Goal: Task Accomplishment & Management: Use online tool/utility

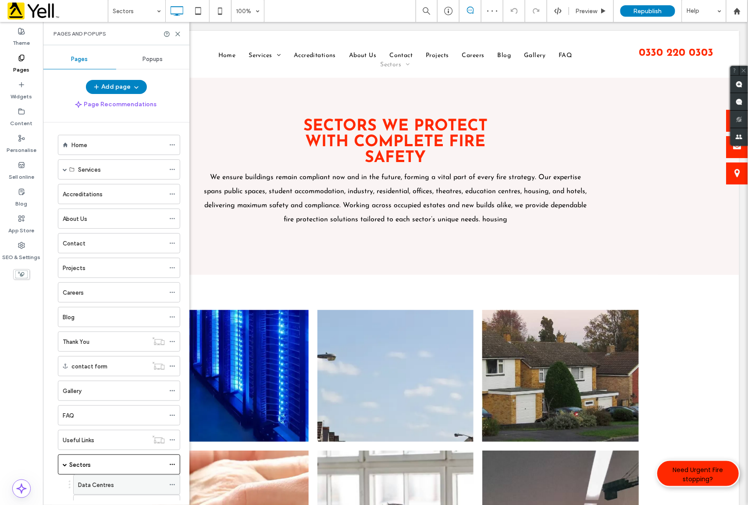
click at [111, 492] on label "Data Centres" at bounding box center [96, 484] width 36 height 15
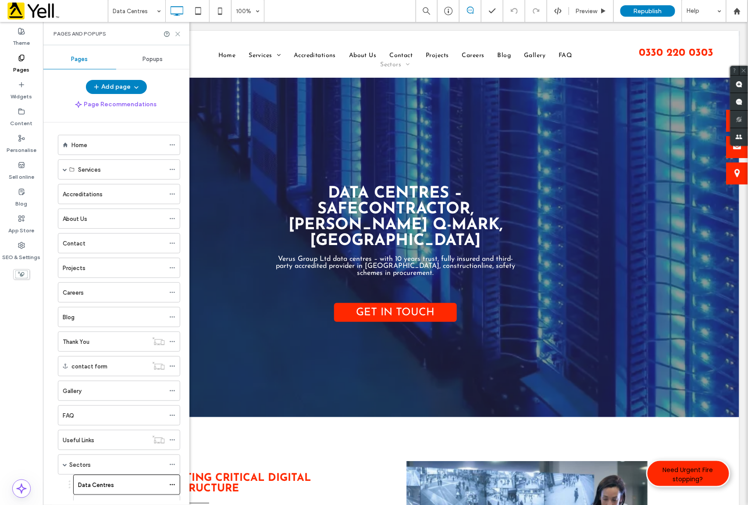
click at [176, 32] on icon at bounding box center [178, 34] width 7 height 7
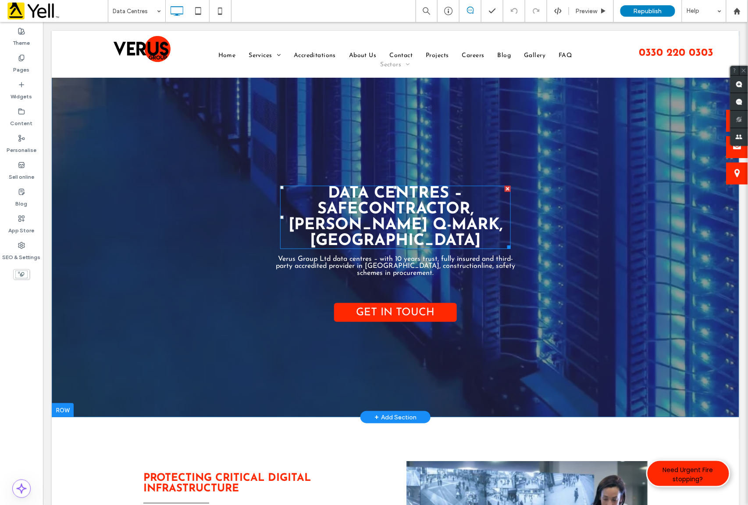
click at [379, 230] on strong "Data Centres – SafeContractor, [PERSON_NAME] Q-Mark, [GEOGRAPHIC_DATA]" at bounding box center [395, 216] width 214 height 63
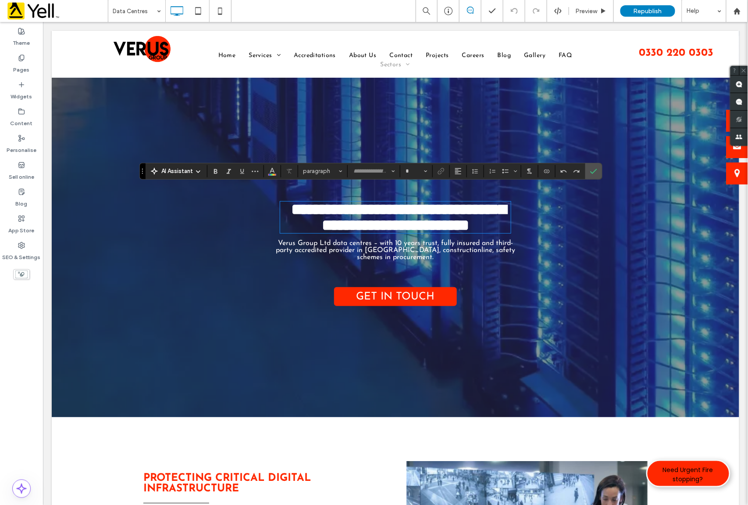
type input "**********"
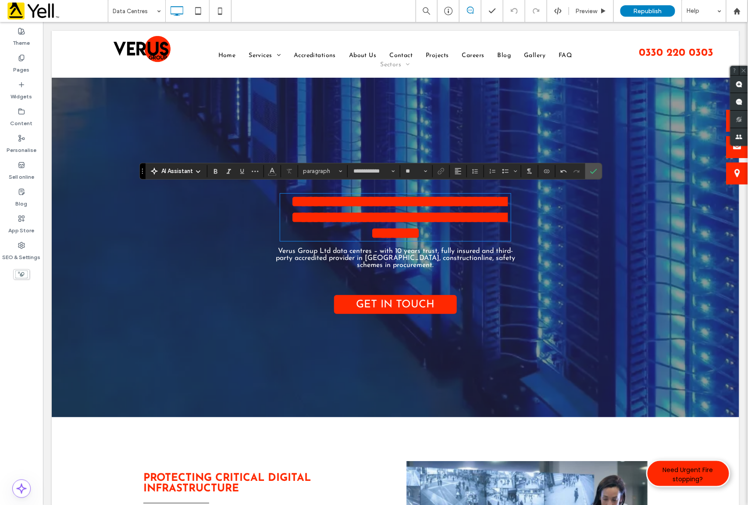
type input "**"
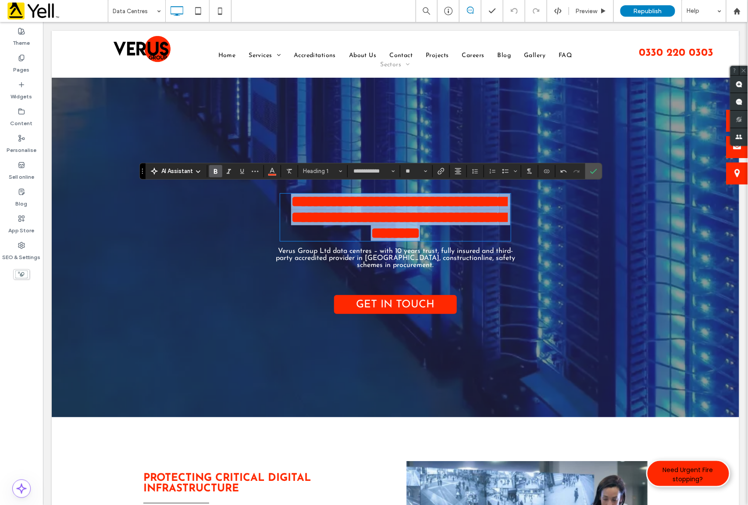
drag, startPoint x: 442, startPoint y: 250, endPoint x: 279, endPoint y: 186, distance: 175.2
click at [280, 193] on h1 "**********" at bounding box center [395, 216] width 231 height 47
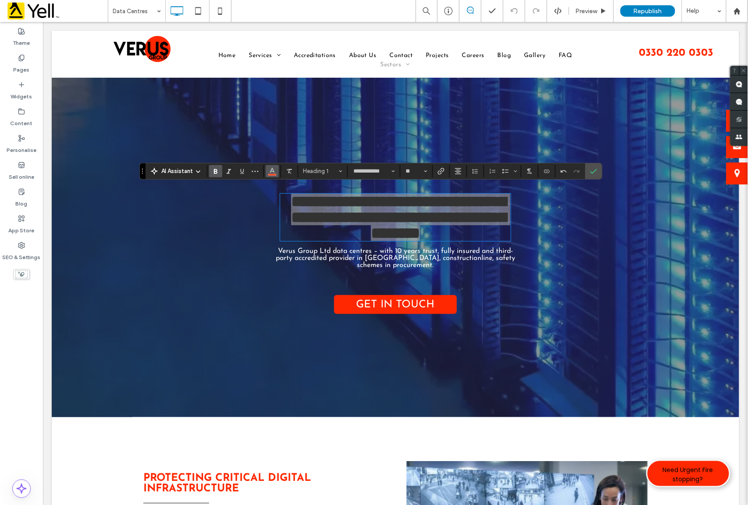
click at [274, 168] on use "Colour" at bounding box center [272, 170] width 5 height 5
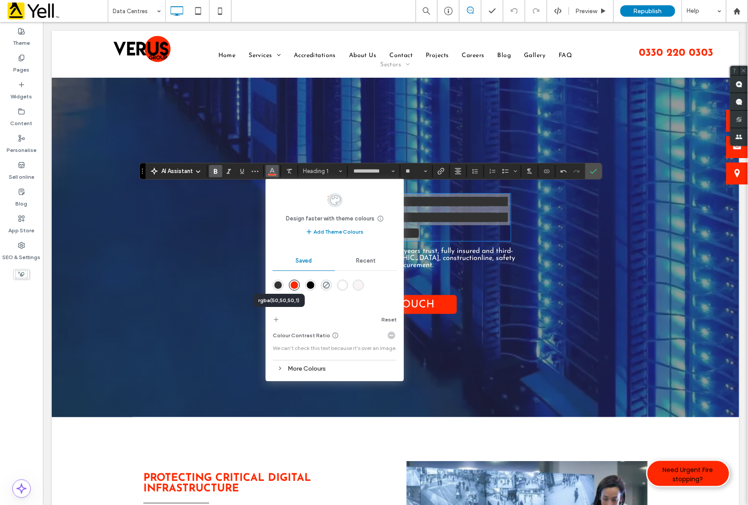
click at [277, 288] on div "rgba(50,50,50,1)" at bounding box center [278, 284] width 7 height 7
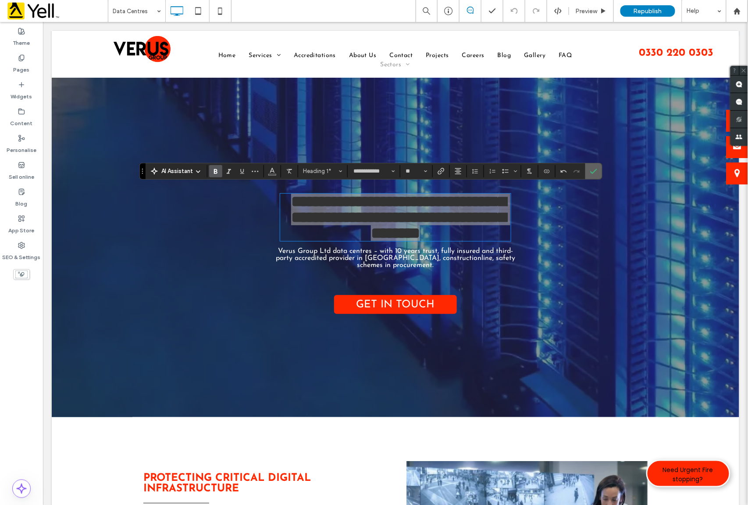
click at [594, 170] on icon "Confirm" at bounding box center [594, 171] width 7 height 7
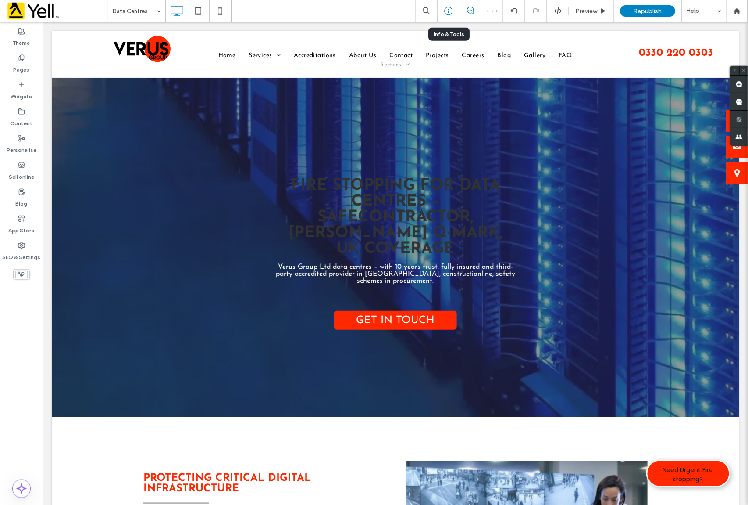
click at [447, 9] on icon at bounding box center [448, 11] width 9 height 9
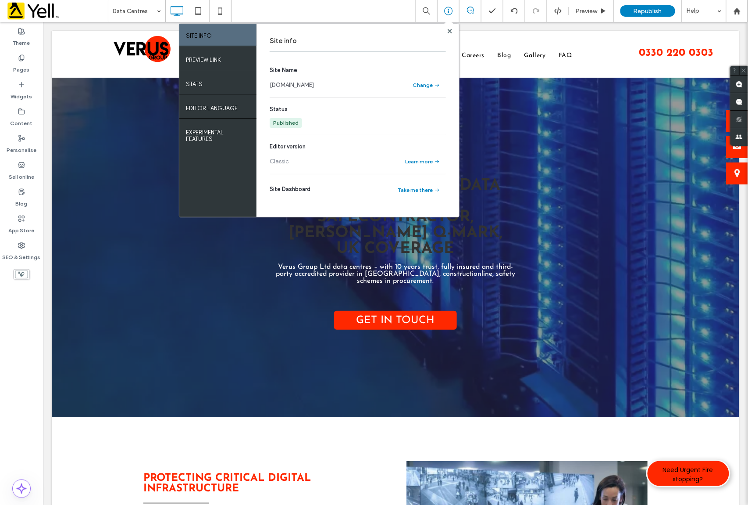
click at [309, 88] on link "[DOMAIN_NAME]" at bounding box center [292, 85] width 44 height 9
click at [450, 28] on span at bounding box center [450, 31] width 4 height 7
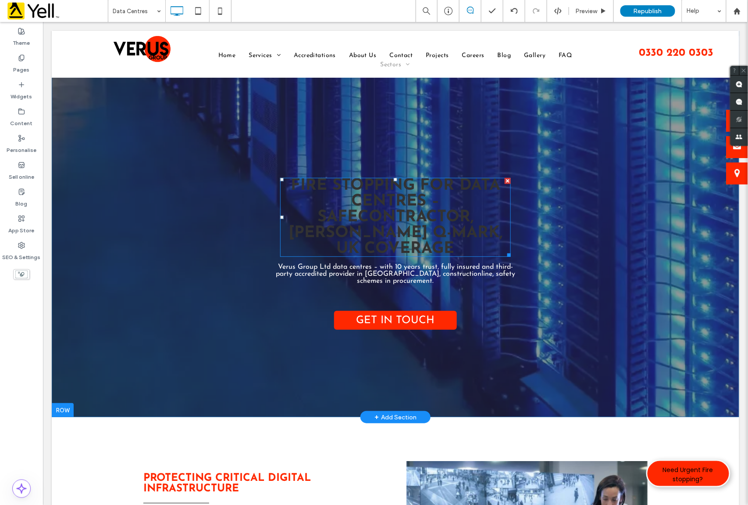
click at [358, 209] on strong "Fire Stopping For Data Centres – SafeContractor, [PERSON_NAME] Q-Mark, UK Cover…" at bounding box center [395, 216] width 214 height 79
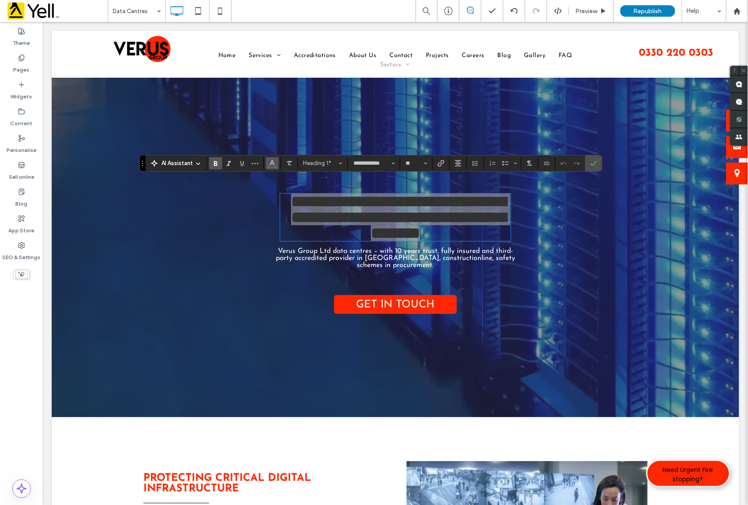
click at [273, 160] on use "Colour" at bounding box center [272, 162] width 5 height 5
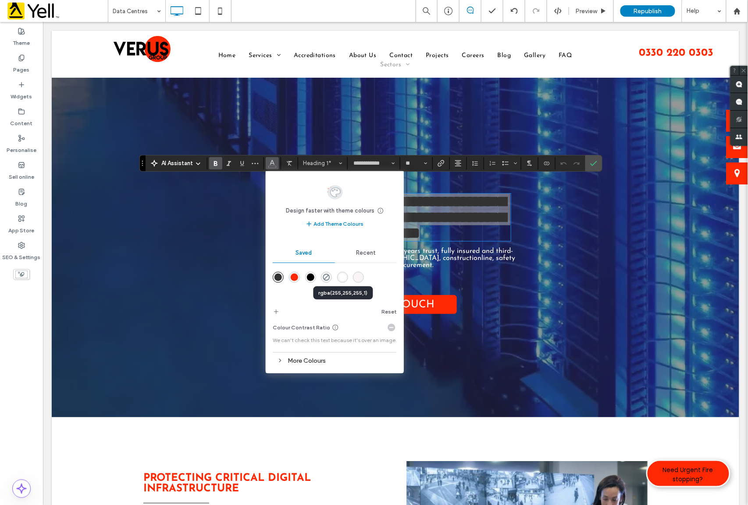
click at [343, 279] on div "rgba(255,255,255,1)" at bounding box center [342, 276] width 7 height 7
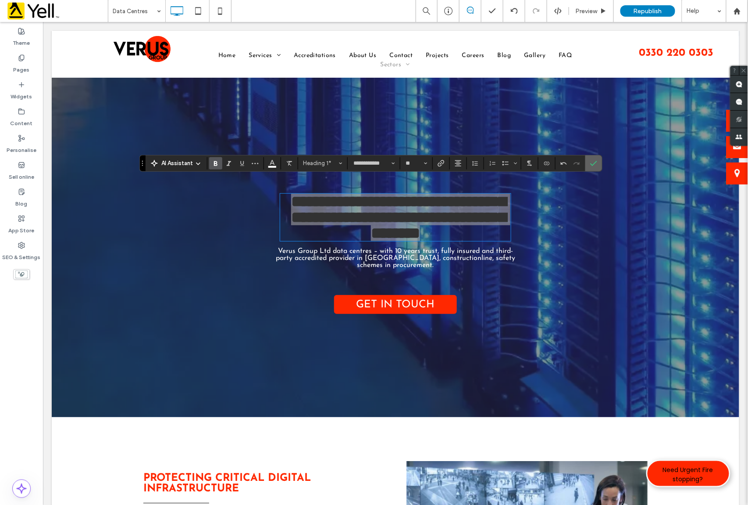
click at [595, 165] on use "Confirm" at bounding box center [594, 163] width 7 height 5
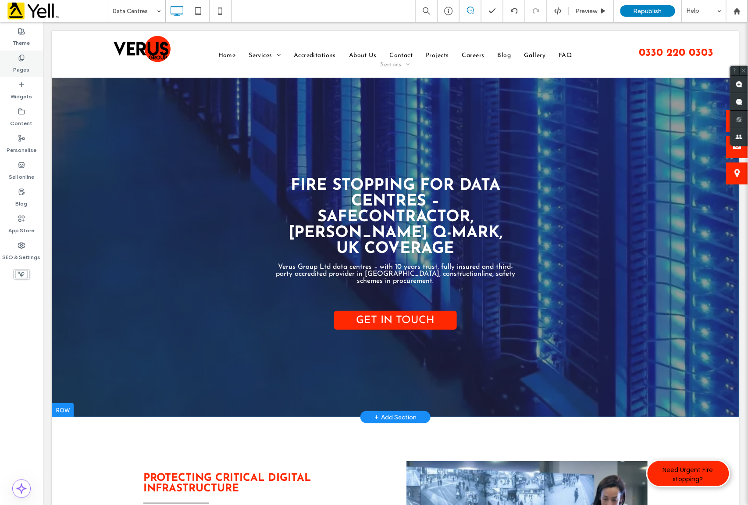
click at [24, 67] on label "Pages" at bounding box center [22, 67] width 16 height 12
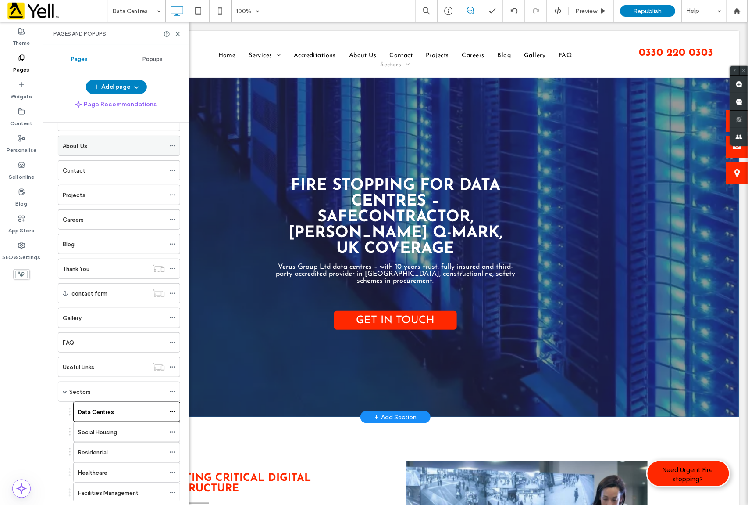
scroll to position [167, 0]
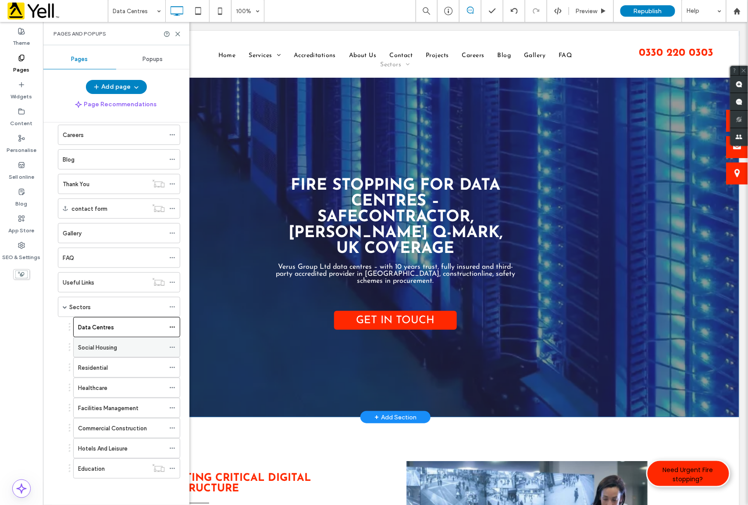
click at [113, 349] on label "Social Housing" at bounding box center [97, 347] width 39 height 15
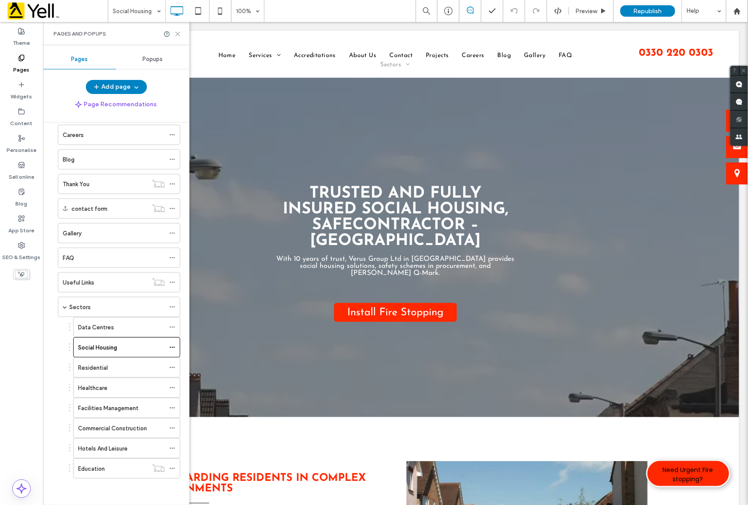
click at [179, 31] on icon at bounding box center [178, 34] width 7 height 7
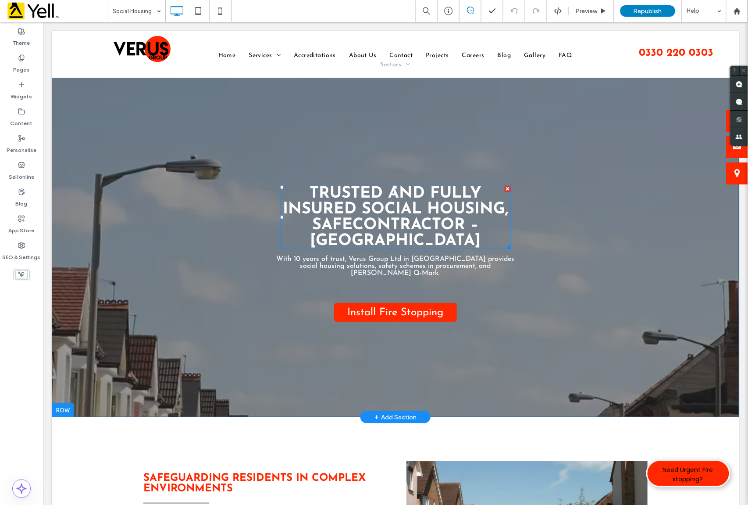
click at [430, 227] on strong "Trusted And Fully Insured Social Housing, SafeContractor – [GEOGRAPHIC_DATA]" at bounding box center [395, 216] width 225 height 63
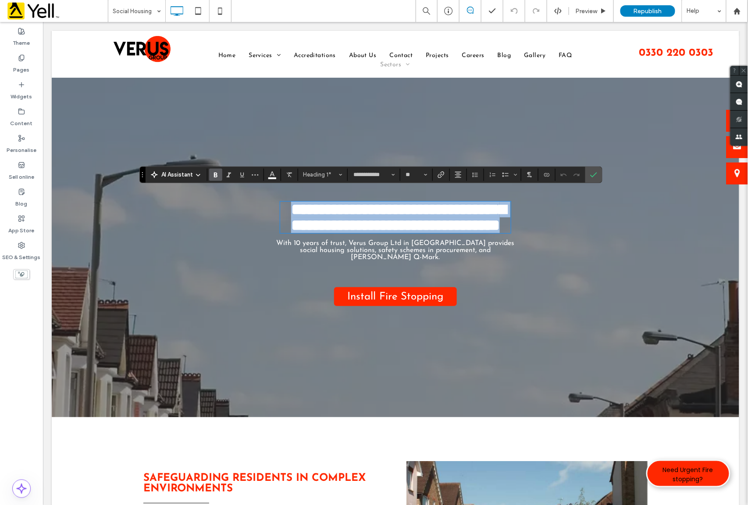
paste div
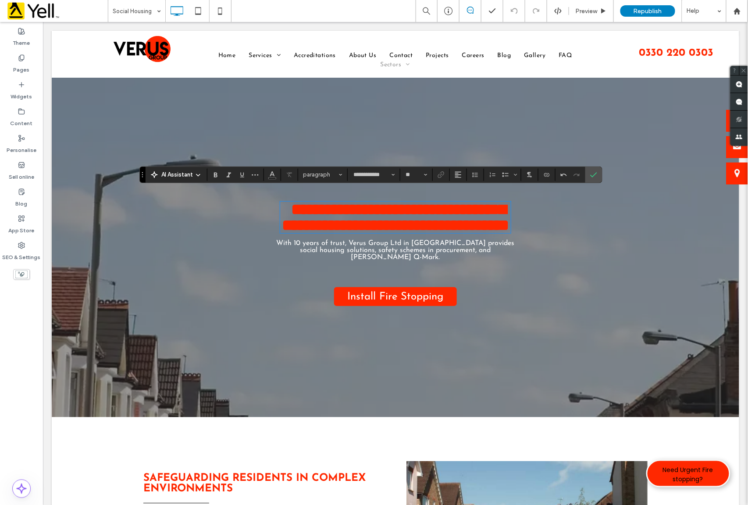
type input "**"
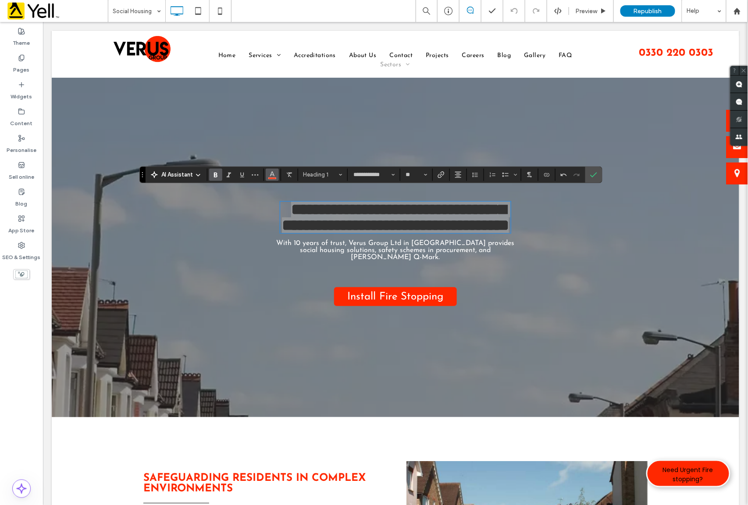
click at [274, 175] on icon "Colour" at bounding box center [272, 173] width 7 height 7
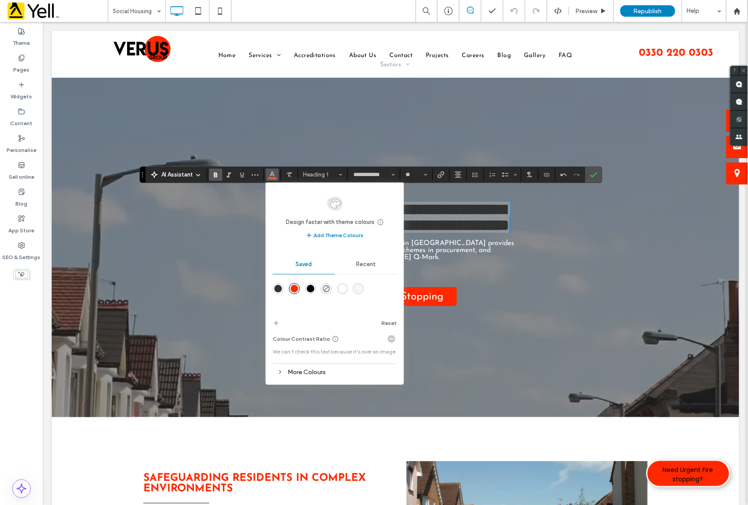
click at [343, 290] on div "rgba(255,255,255,1)" at bounding box center [342, 288] width 7 height 7
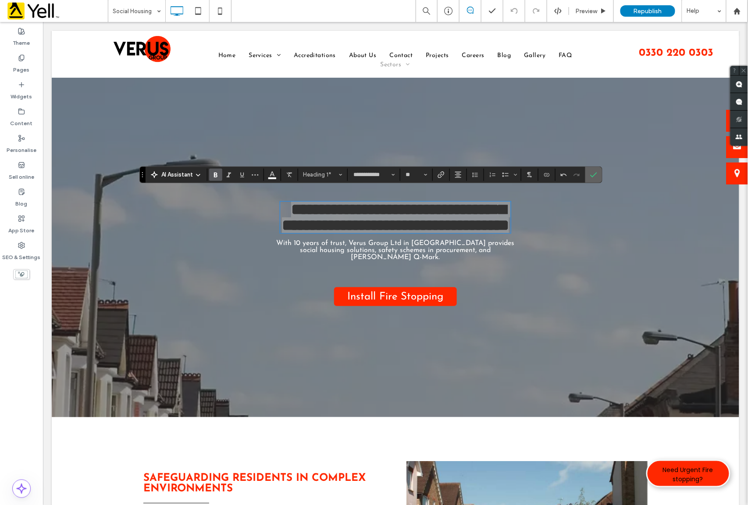
click at [598, 172] on use "Confirm" at bounding box center [594, 174] width 7 height 5
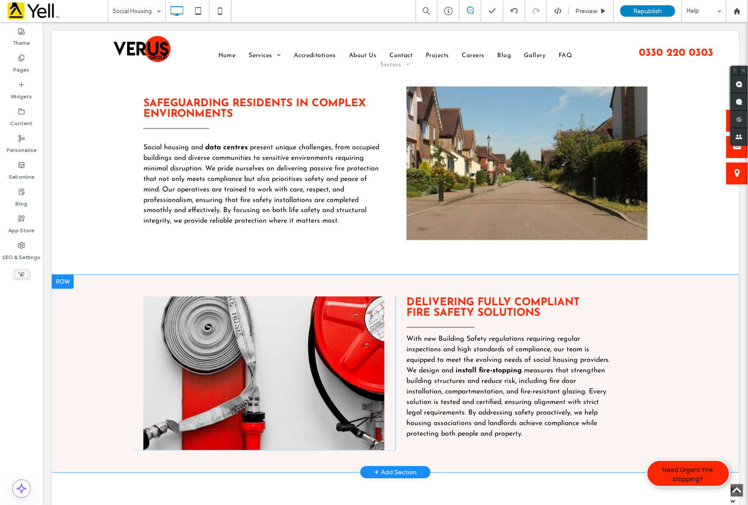
scroll to position [351, 0]
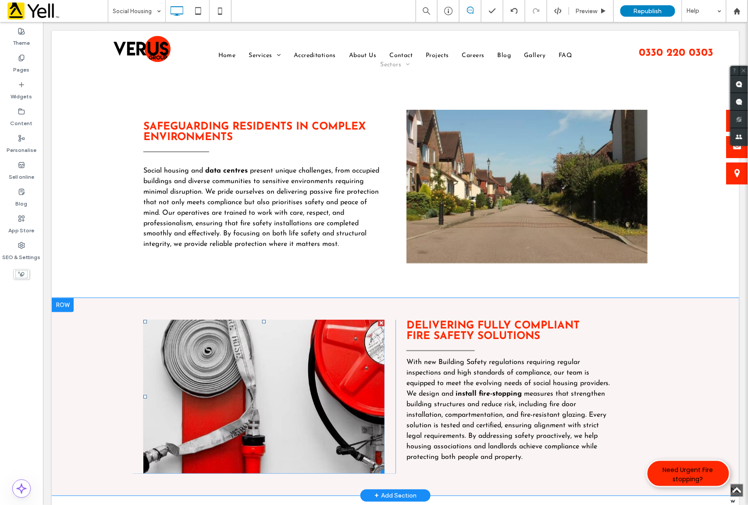
click at [257, 386] on li "Slide title Write your caption here Button" at bounding box center [263, 396] width 241 height 154
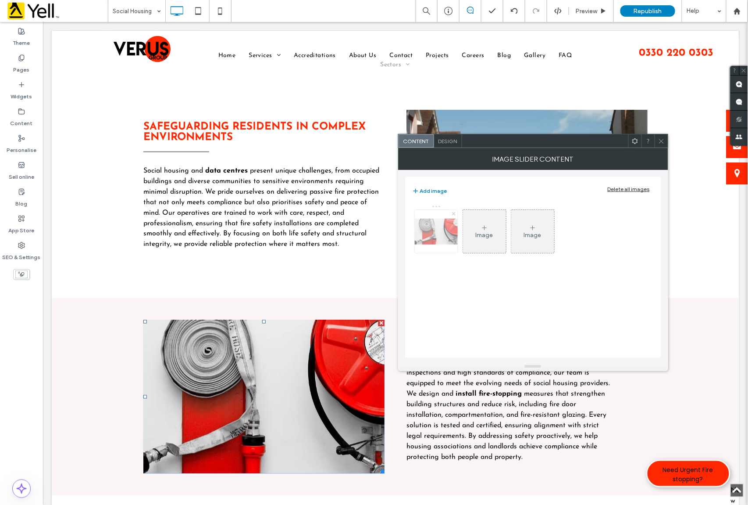
click at [452, 215] on icon at bounding box center [454, 214] width 4 height 4
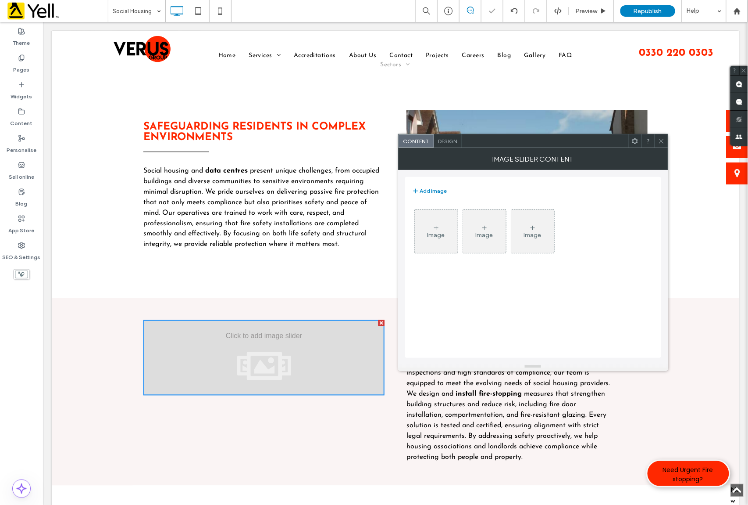
click at [433, 233] on div "Image" at bounding box center [437, 234] width 18 height 7
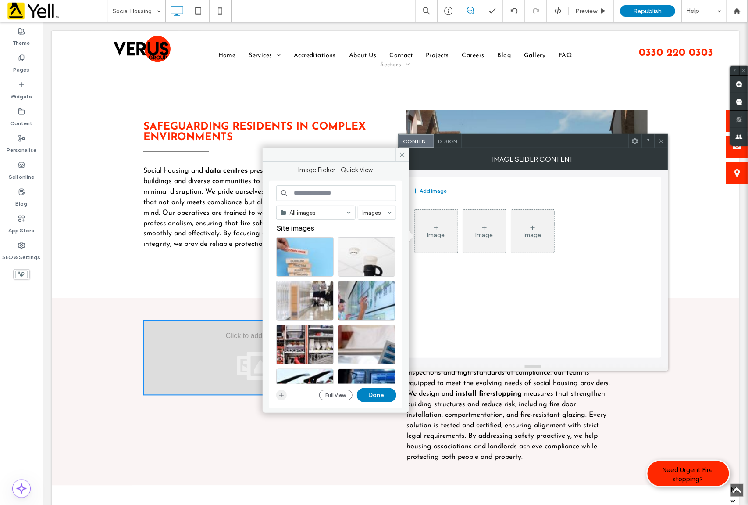
click at [282, 394] on icon "button" at bounding box center [281, 394] width 7 height 7
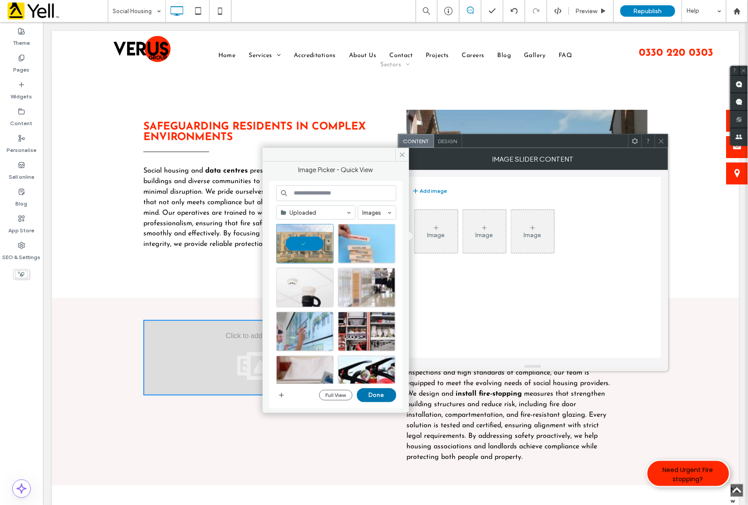
click at [376, 391] on button "Done" at bounding box center [376, 395] width 39 height 14
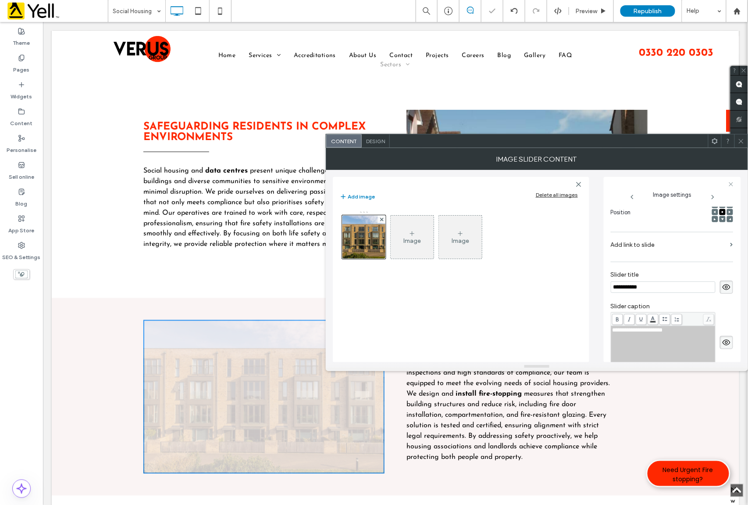
scroll to position [0, 0]
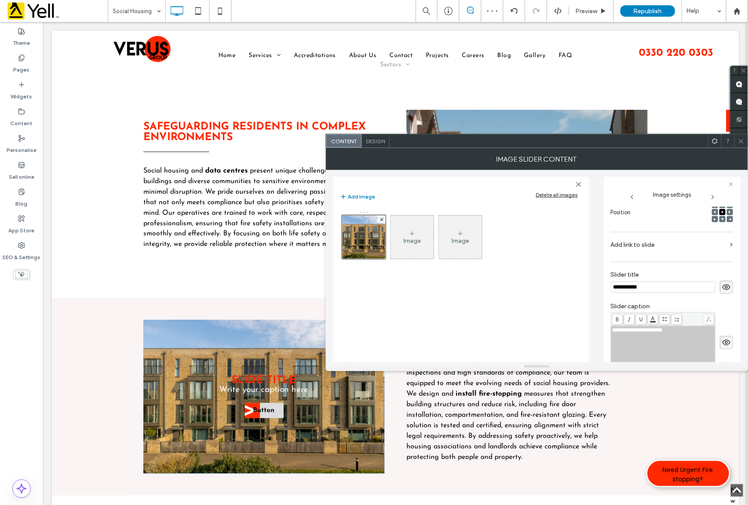
click at [723, 284] on icon at bounding box center [727, 287] width 9 height 10
click at [723, 345] on use at bounding box center [727, 342] width 8 height 6
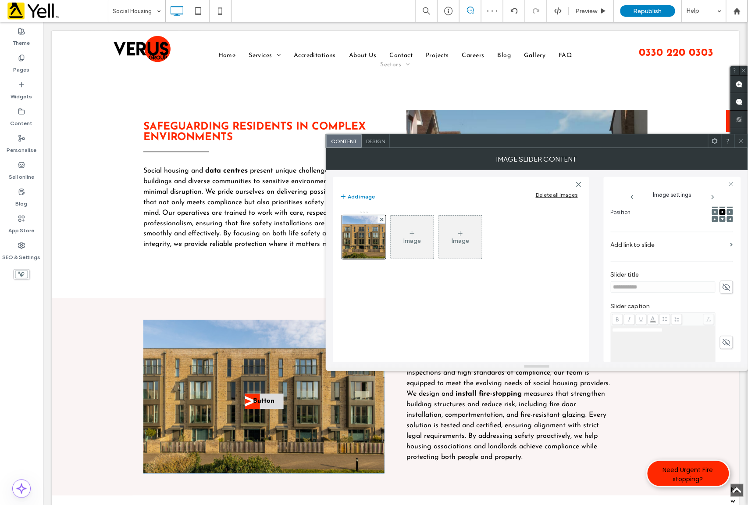
scroll to position [194, 0]
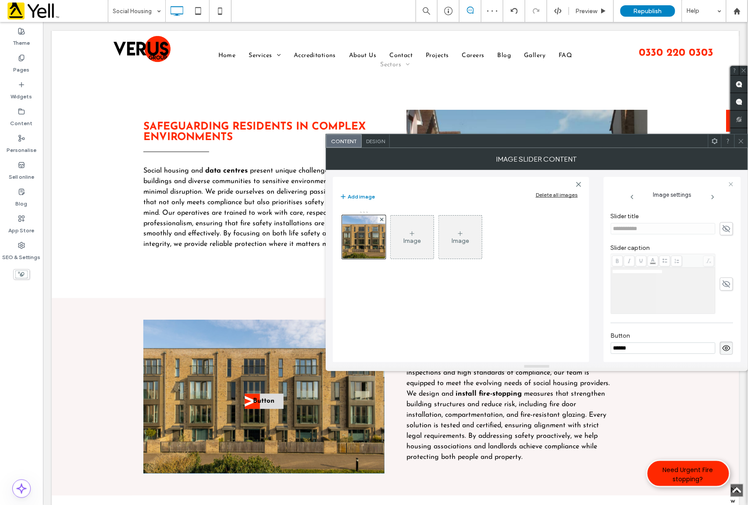
drag, startPoint x: 643, startPoint y: 350, endPoint x: 568, endPoint y: 347, distance: 75.1
click at [568, 347] on div "**********" at bounding box center [537, 266] width 408 height 192
click at [725, 349] on icon at bounding box center [727, 348] width 9 height 10
click at [723, 289] on icon at bounding box center [727, 284] width 9 height 10
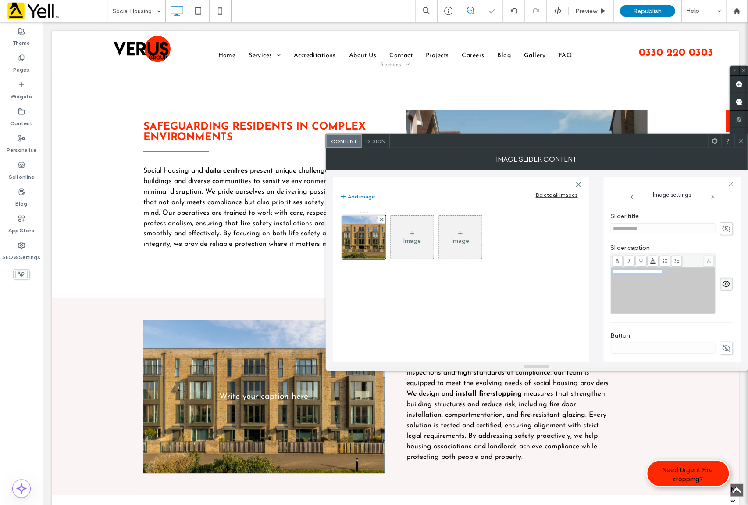
drag, startPoint x: 678, startPoint y: 269, endPoint x: 633, endPoint y: 281, distance: 46.7
click at [561, 272] on div "**********" at bounding box center [537, 266] width 408 height 192
click at [723, 285] on use at bounding box center [727, 284] width 8 height 6
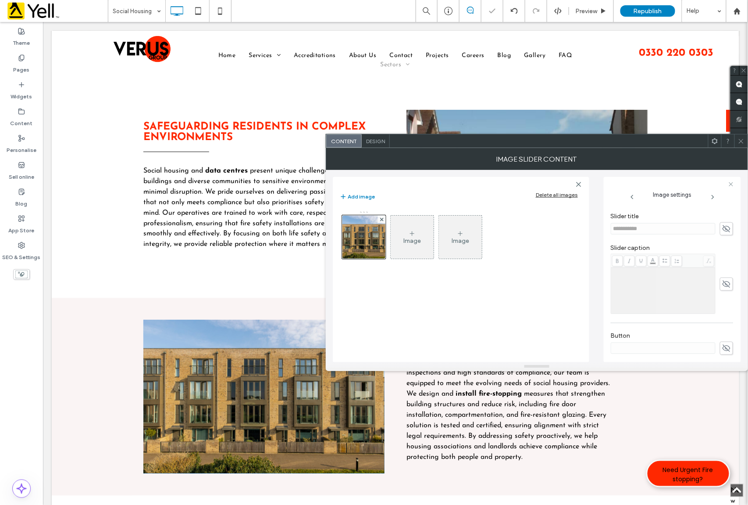
click at [723, 227] on use at bounding box center [727, 228] width 8 height 7
drag, startPoint x: 665, startPoint y: 230, endPoint x: 567, endPoint y: 229, distance: 98.3
click at [567, 229] on div "**********" at bounding box center [537, 266] width 408 height 192
click at [724, 227] on icon at bounding box center [727, 229] width 9 height 10
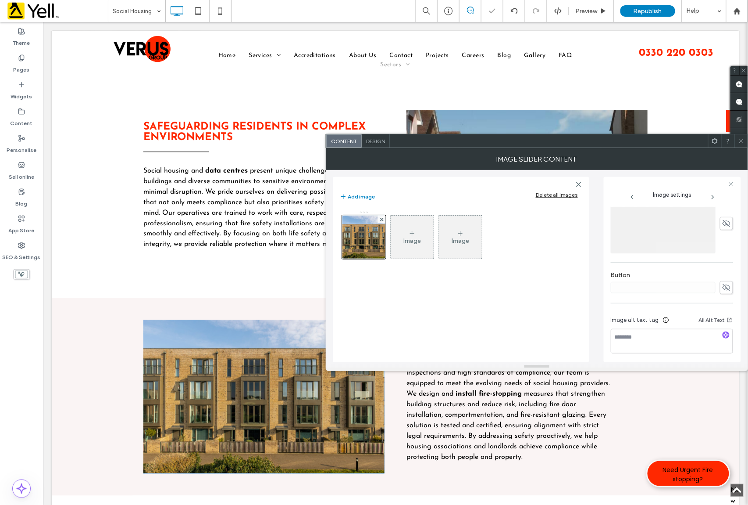
scroll to position [259, 0]
click at [723, 332] on icon "button" at bounding box center [726, 332] width 6 height 6
type textarea "**********"
click at [744, 144] on span at bounding box center [741, 140] width 7 height 13
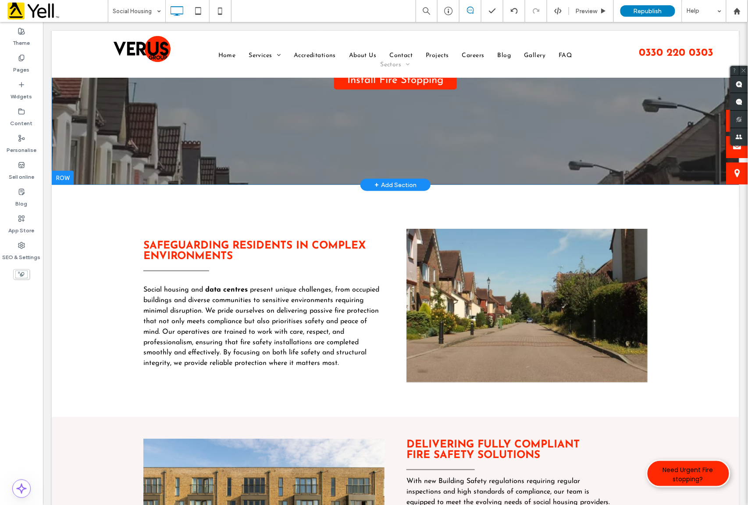
scroll to position [292, 0]
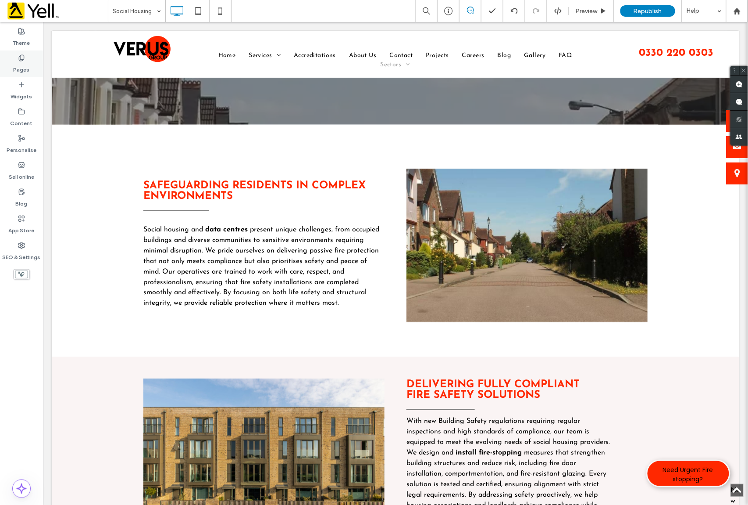
click at [25, 60] on div "Pages" at bounding box center [21, 63] width 43 height 27
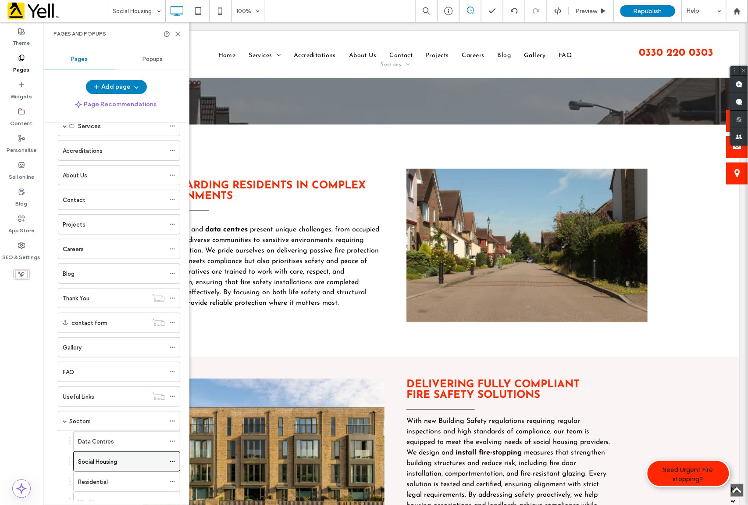
scroll to position [117, 0]
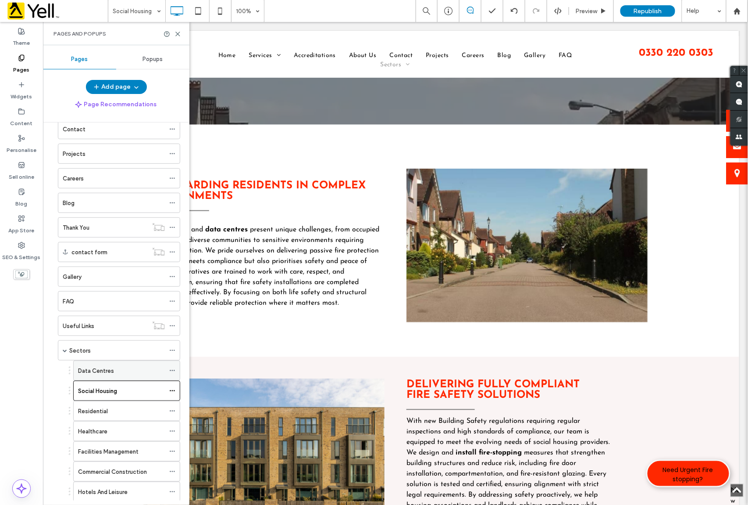
click at [126, 375] on div "Data Centres" at bounding box center [121, 370] width 87 height 9
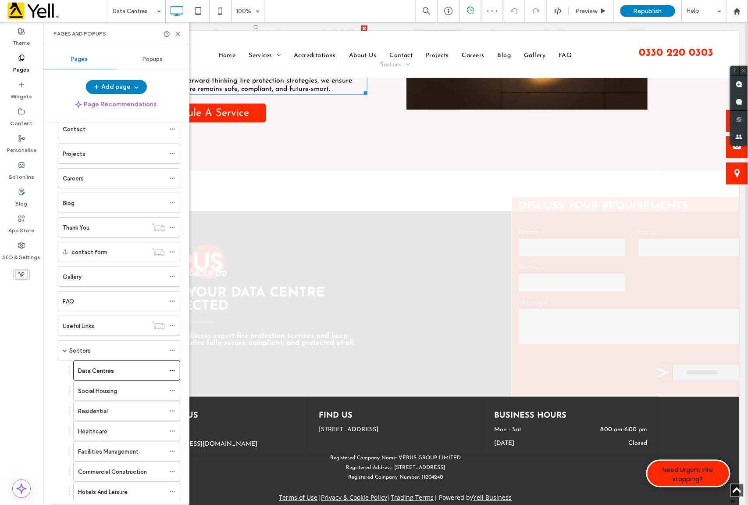
scroll to position [1374, 0]
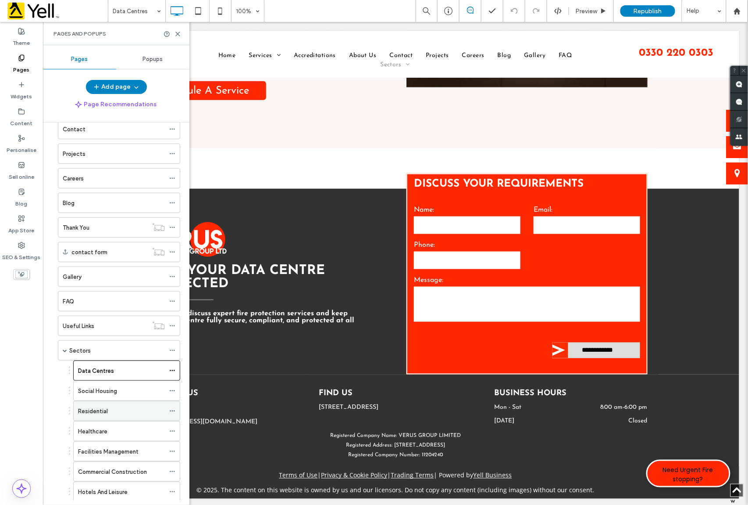
click at [122, 415] on div "Residential" at bounding box center [121, 410] width 87 height 9
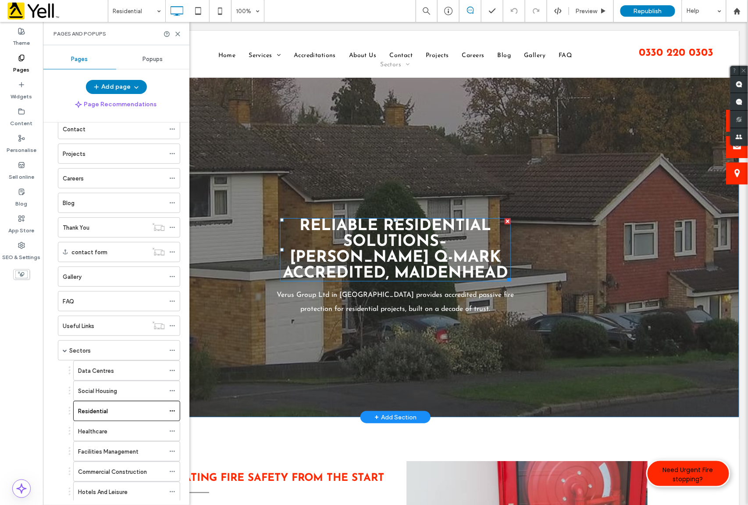
click at [424, 267] on strong "Reliable Residential Solutions– [PERSON_NAME] Q-Mark Accredited, Maidenhead" at bounding box center [395, 249] width 225 height 63
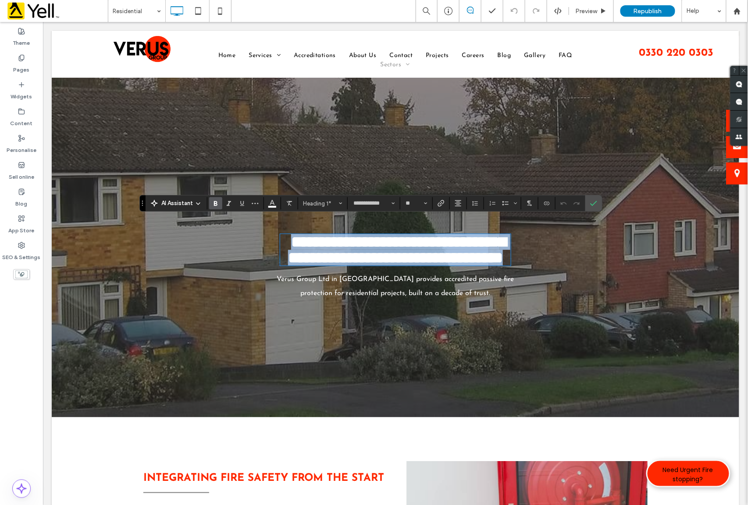
click at [456, 265] on h1 "**********" at bounding box center [395, 249] width 231 height 32
drag, startPoint x: 451, startPoint y: 275, endPoint x: 259, endPoint y: 221, distance: 199.6
click at [259, 221] on div "**********" at bounding box center [395, 223] width 526 height 152
paste div
type input "**"
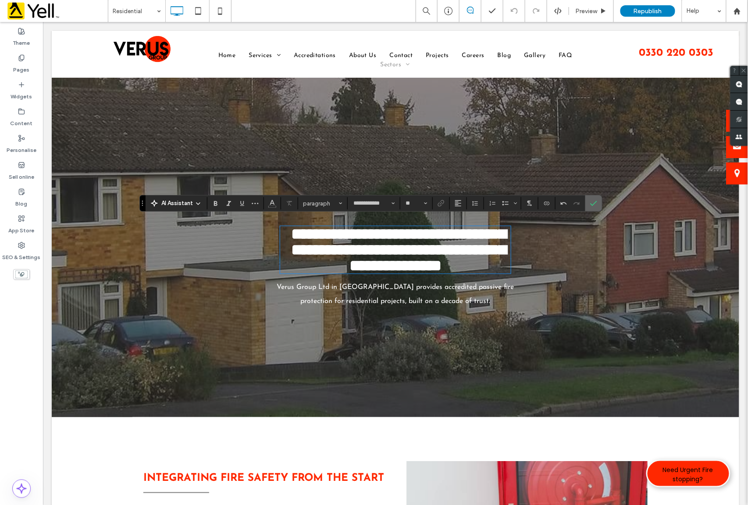
click at [593, 204] on use "Confirm" at bounding box center [594, 202] width 7 height 5
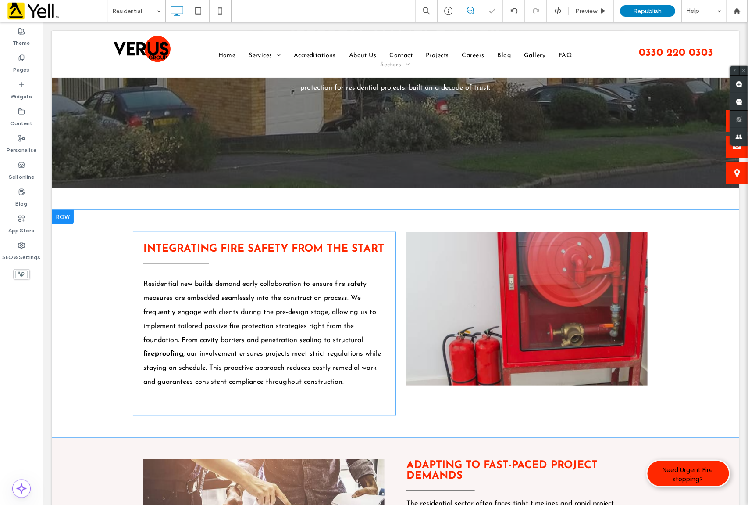
scroll to position [234, 0]
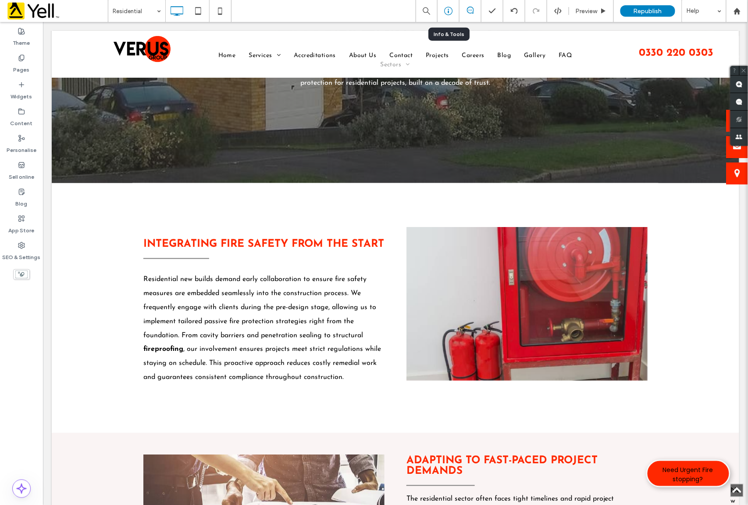
click at [447, 11] on icon at bounding box center [448, 11] width 9 height 9
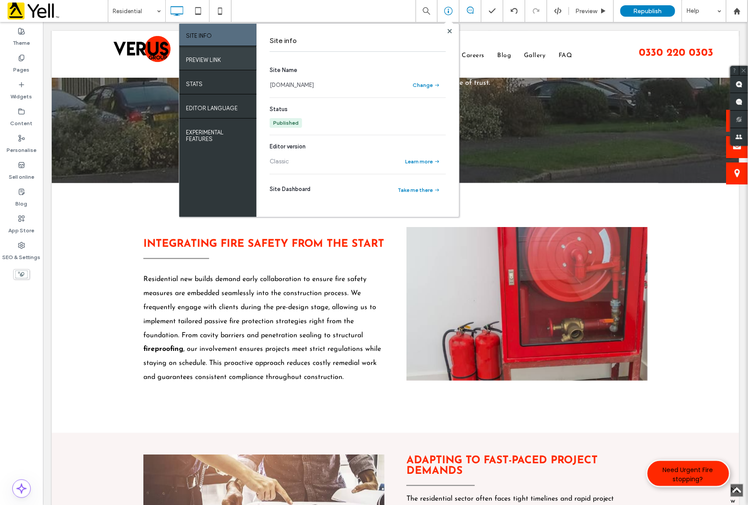
click at [209, 56] on label "PREVIEW LINK" at bounding box center [203, 57] width 35 height 11
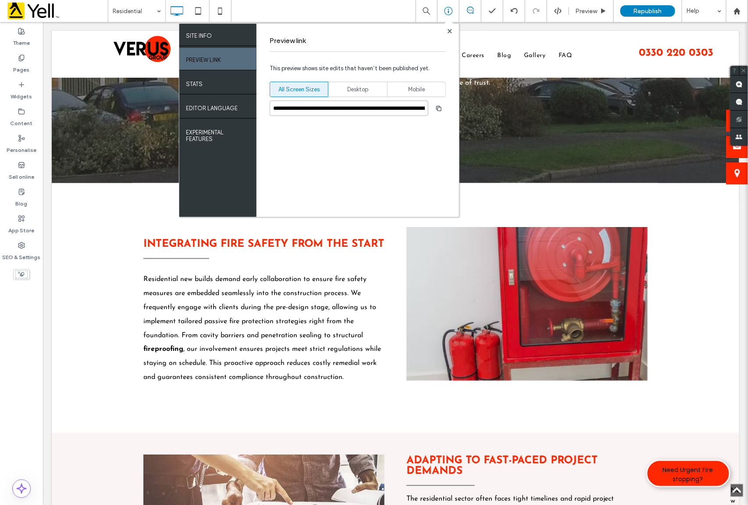
click at [303, 110] on input "**********" at bounding box center [349, 107] width 159 height 15
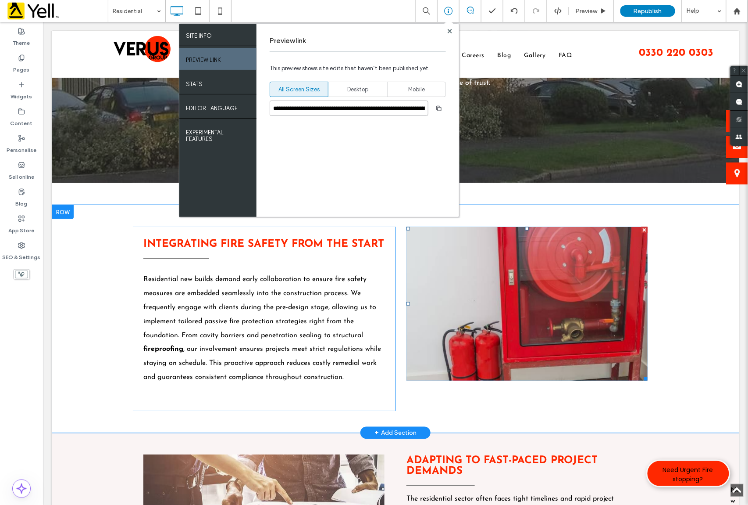
click at [534, 305] on li "Slide title Write your caption here Button" at bounding box center [526, 303] width 241 height 154
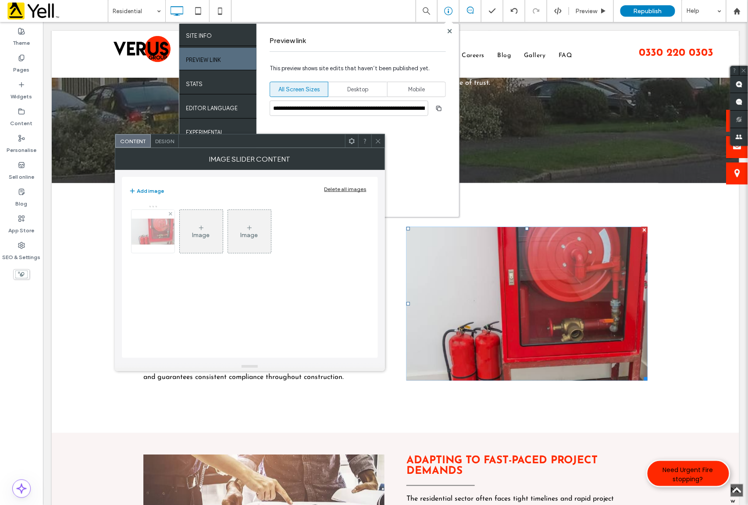
click at [168, 213] on div at bounding box center [170, 213] width 7 height 7
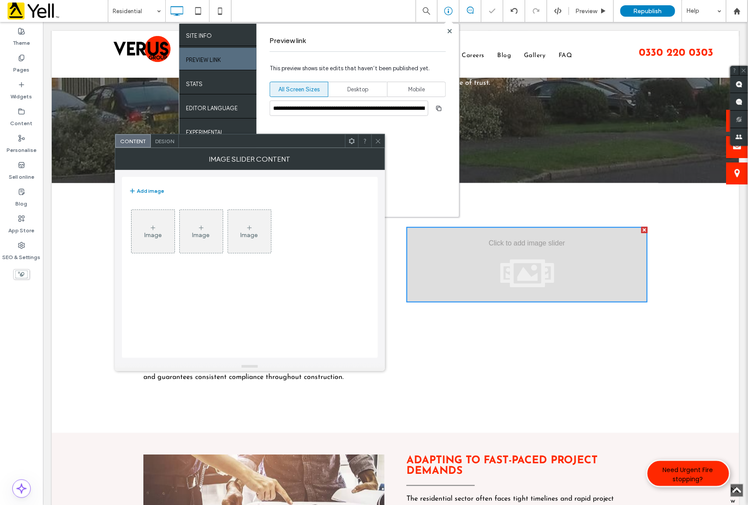
click at [143, 240] on div "Image" at bounding box center [153, 231] width 43 height 41
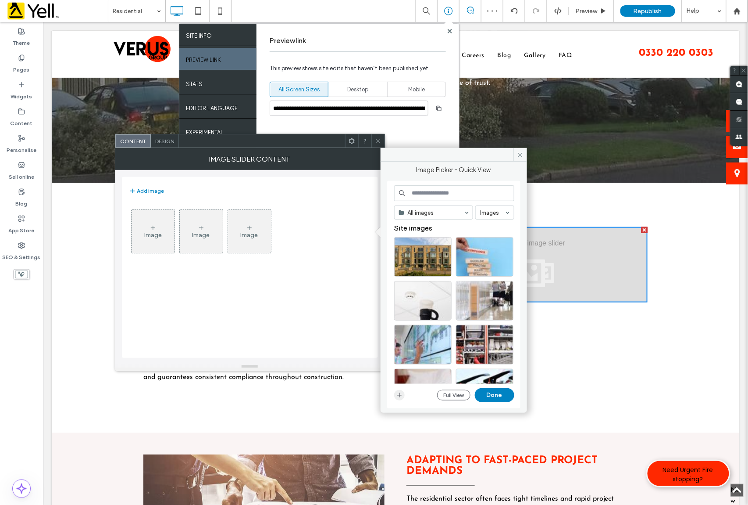
click at [397, 395] on use "button" at bounding box center [399, 395] width 5 height 5
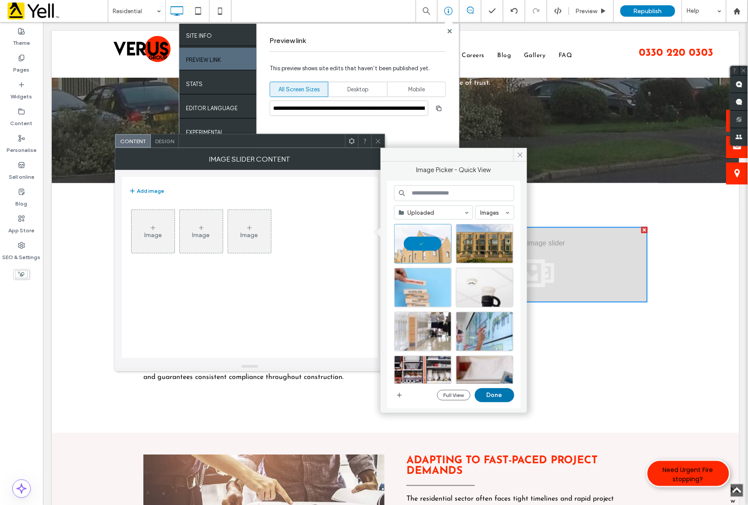
click at [495, 395] on button "Done" at bounding box center [494, 395] width 39 height 14
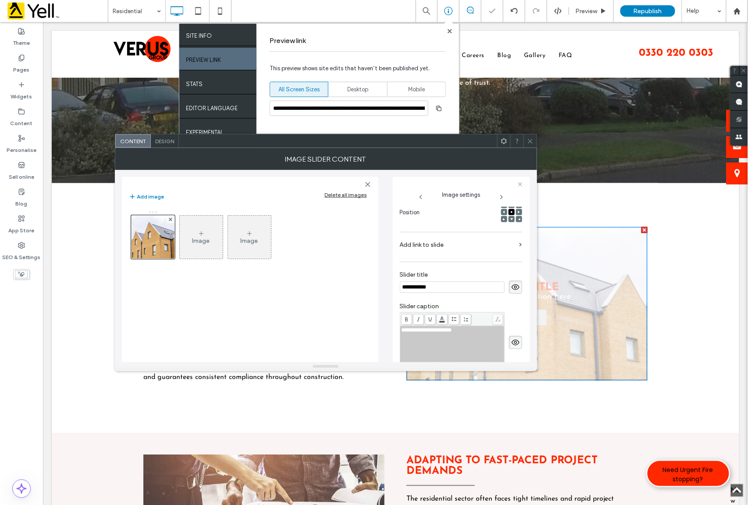
scroll to position [0, 0]
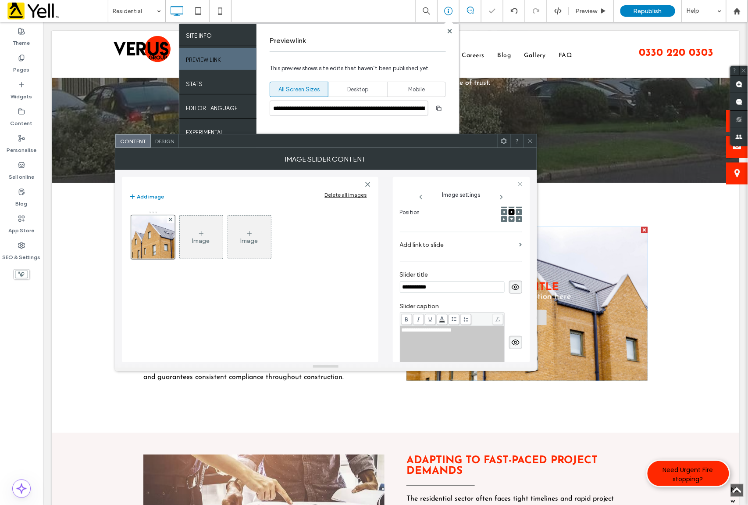
drag, startPoint x: 454, startPoint y: 286, endPoint x: 311, endPoint y: 279, distance: 142.3
click at [311, 279] on div "**********" at bounding box center [326, 266] width 408 height 192
click at [513, 290] on icon at bounding box center [516, 287] width 9 height 10
drag, startPoint x: 465, startPoint y: 332, endPoint x: 349, endPoint y: 328, distance: 115.9
click at [349, 328] on div "**********" at bounding box center [326, 266] width 408 height 192
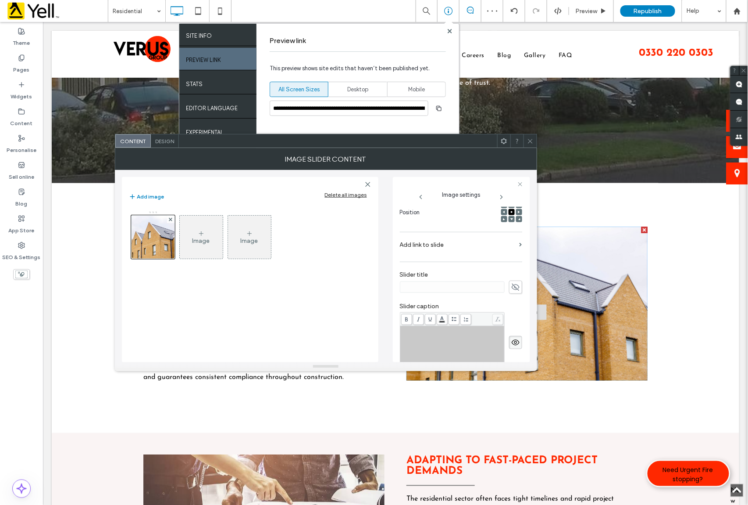
click at [512, 343] on use at bounding box center [516, 342] width 8 height 6
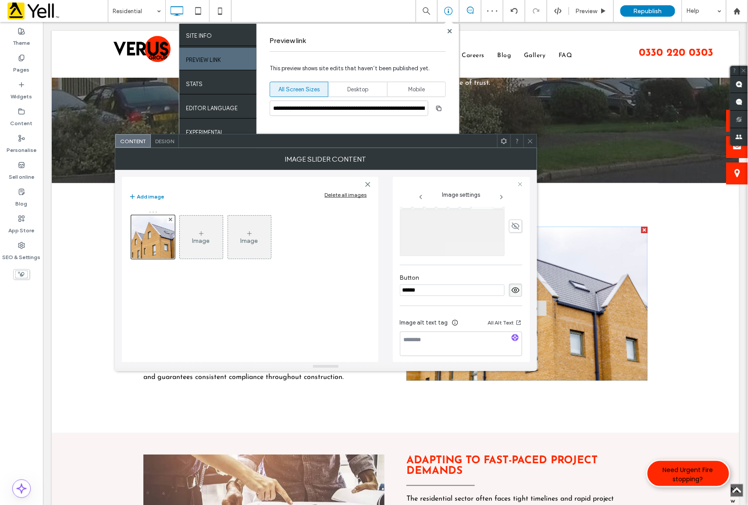
scroll to position [253, 0]
drag, startPoint x: 432, startPoint y: 290, endPoint x: 390, endPoint y: 288, distance: 41.8
click at [390, 288] on div "Add image Delete all images Image Image Image settings Name: RS1191781_GettyIma…" at bounding box center [326, 266] width 408 height 192
click at [512, 292] on use at bounding box center [516, 289] width 8 height 6
click at [513, 339] on use "button" at bounding box center [515, 336] width 5 height 5
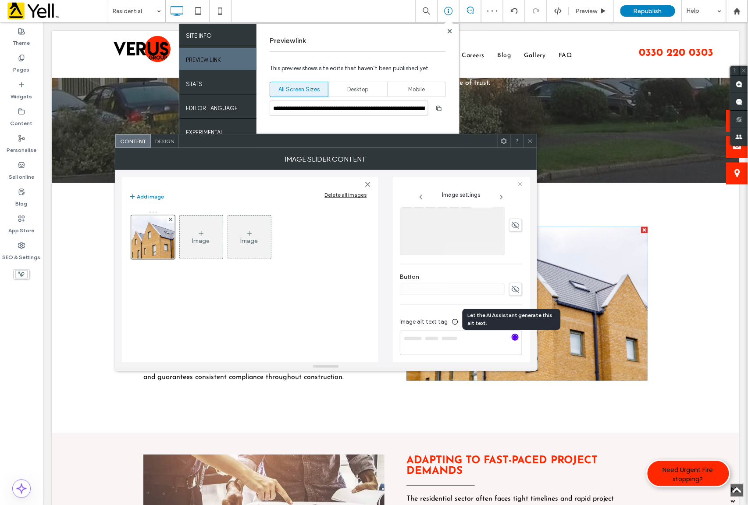
type textarea "**********"
click at [528, 139] on icon at bounding box center [530, 141] width 7 height 7
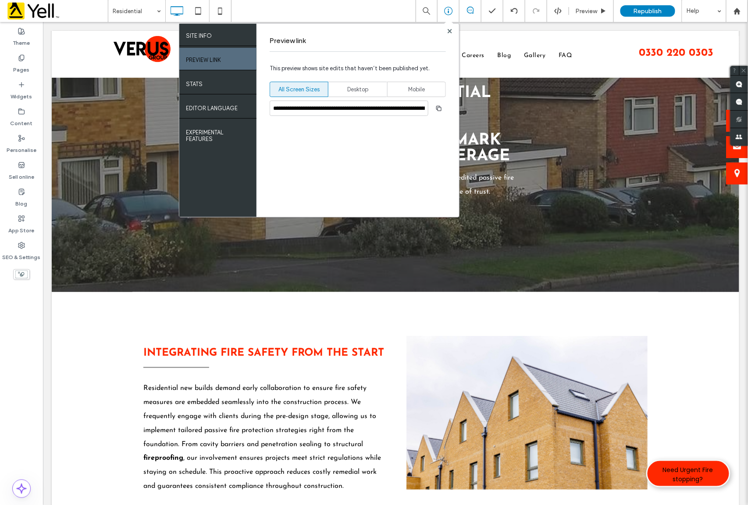
scroll to position [0, 0]
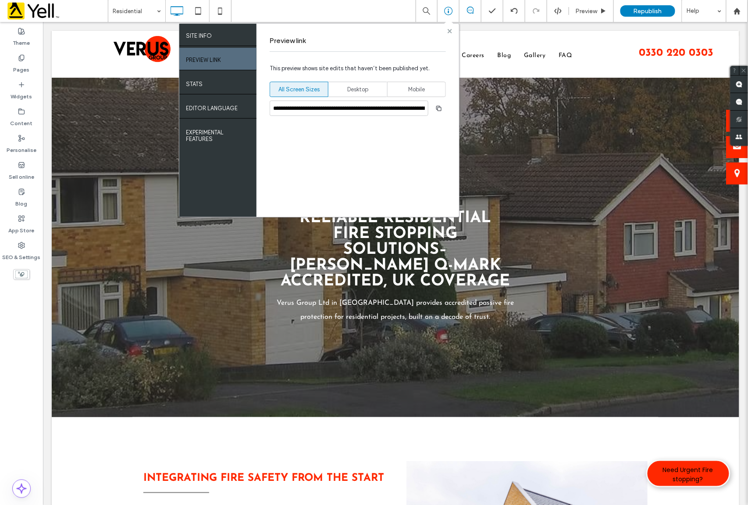
click at [448, 31] on icon at bounding box center [450, 31] width 4 height 4
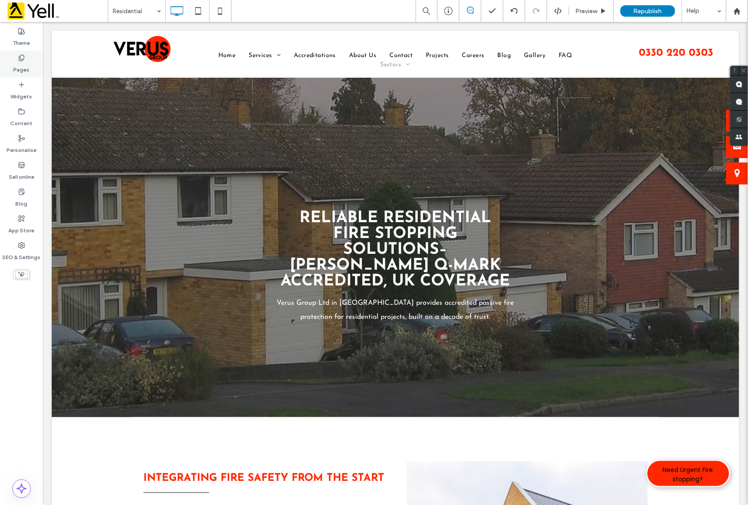
click at [30, 63] on div "Pages" at bounding box center [21, 63] width 43 height 27
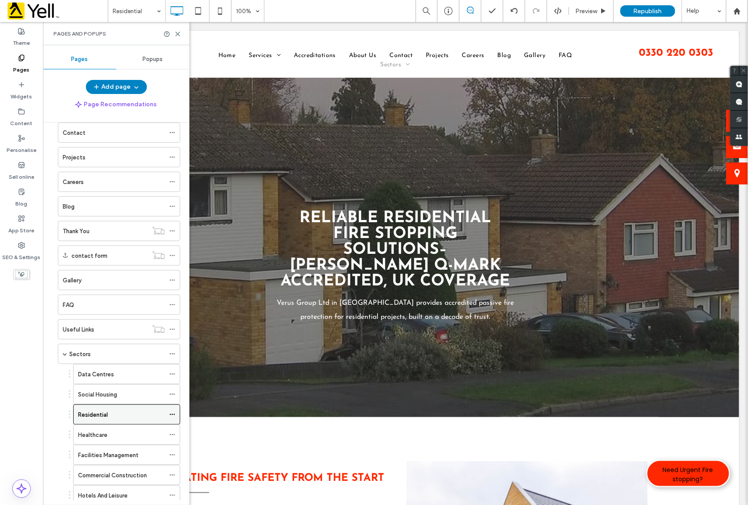
scroll to position [117, 0]
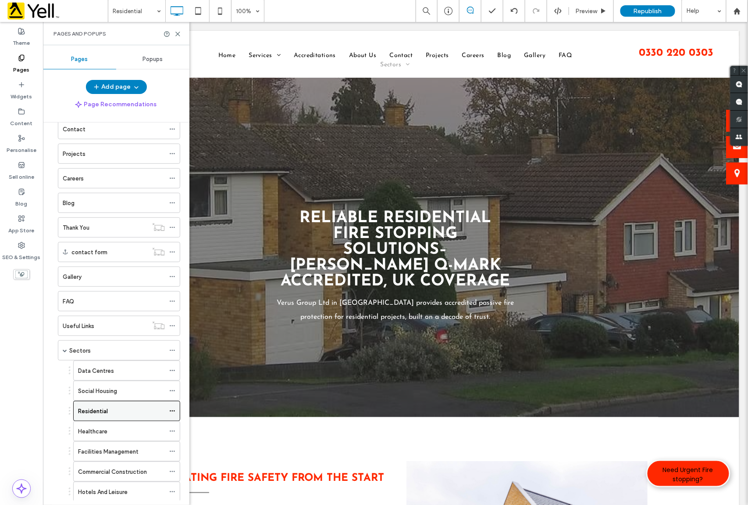
click at [170, 414] on icon at bounding box center [172, 411] width 6 height 6
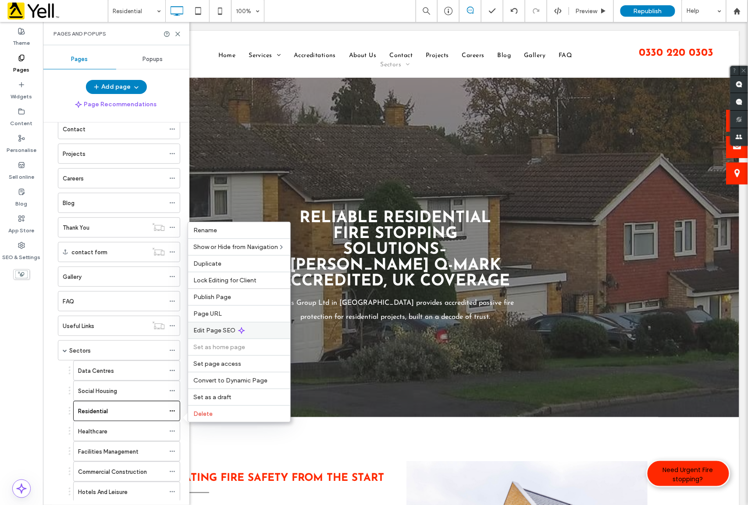
click at [218, 329] on span "Edit Page SEO" at bounding box center [214, 329] width 42 height 7
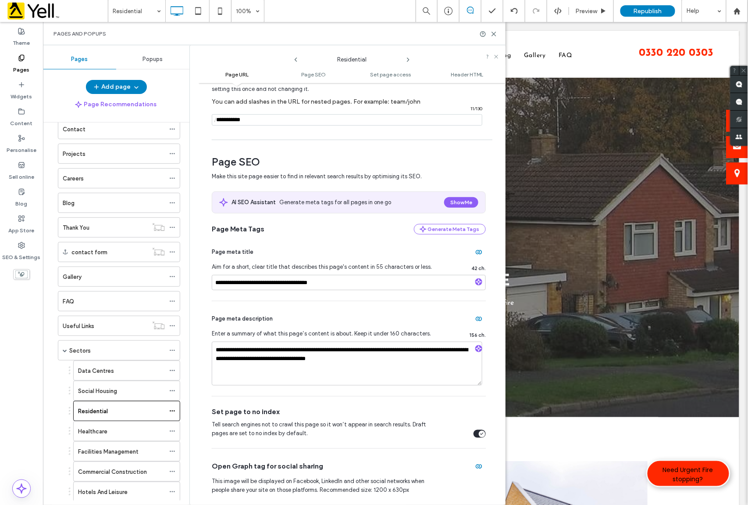
scroll to position [0, 0]
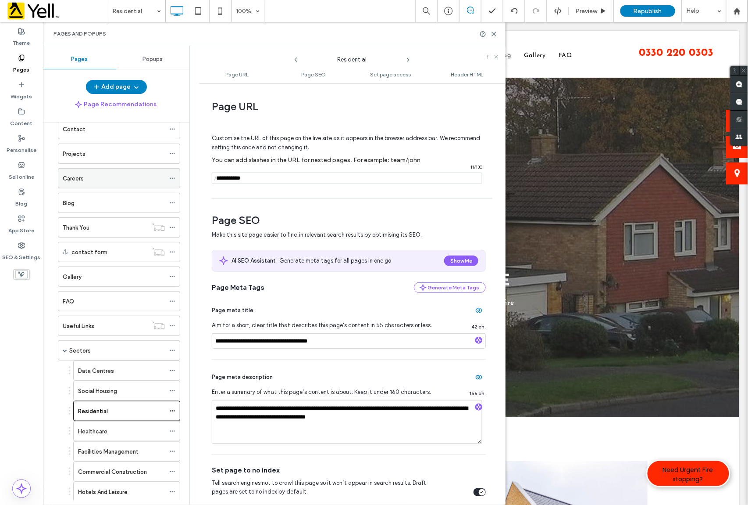
drag, startPoint x: 257, startPoint y: 176, endPoint x: 164, endPoint y: 174, distance: 92.6
click at [164, 174] on div "Pages Popups Add page Page Recommendations Home Services Fire Stopping Installa…" at bounding box center [274, 274] width 463 height 459
click at [492, 32] on icon at bounding box center [494, 34] width 7 height 7
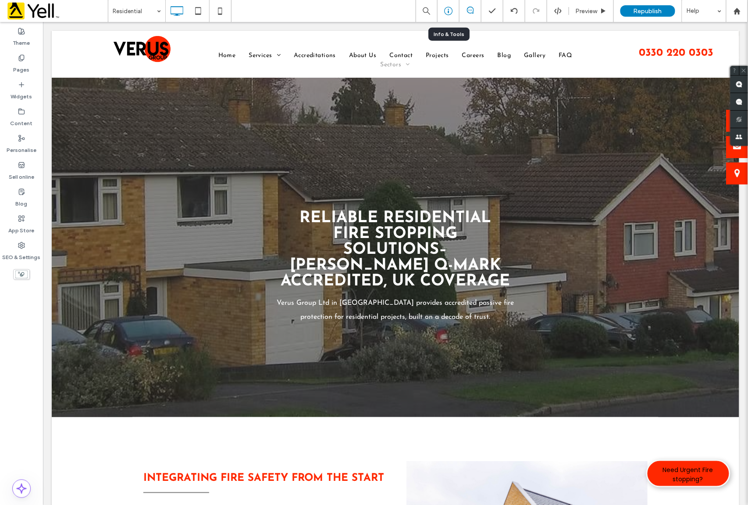
click at [448, 8] on icon at bounding box center [448, 11] width 9 height 9
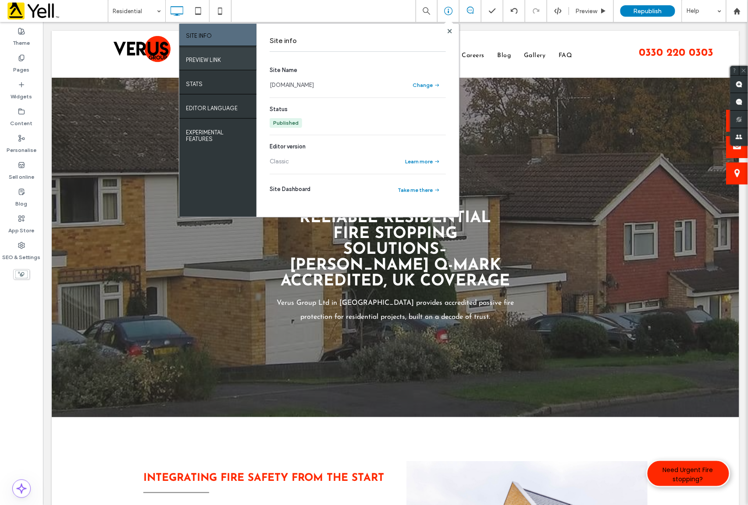
click at [226, 61] on div "PREVIEW LINK" at bounding box center [217, 59] width 77 height 22
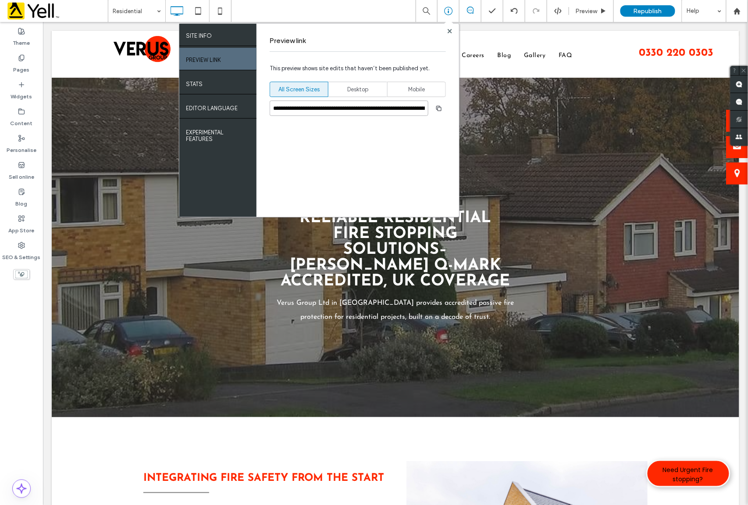
click at [379, 106] on input "**********" at bounding box center [349, 107] width 159 height 15
drag, startPoint x: 271, startPoint y: 106, endPoint x: 452, endPoint y: 118, distance: 181.2
click at [452, 118] on div "**********" at bounding box center [358, 120] width 203 height 193
click at [449, 29] on icon at bounding box center [450, 31] width 4 height 4
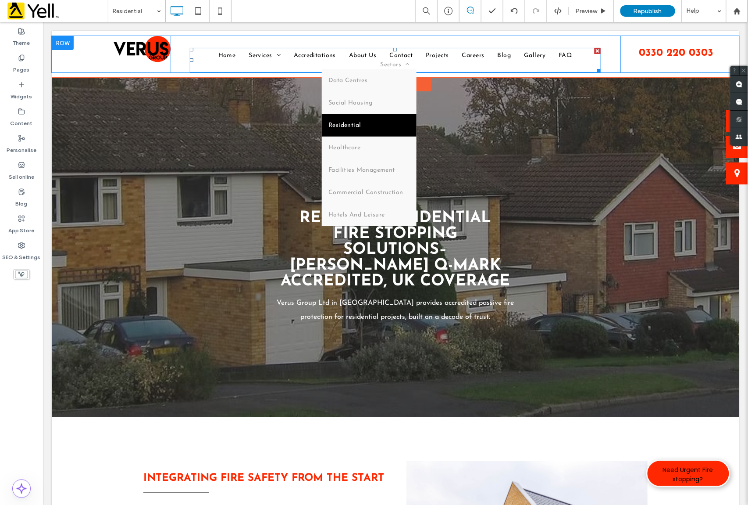
click at [360, 128] on link "Residential" at bounding box center [369, 125] width 95 height 22
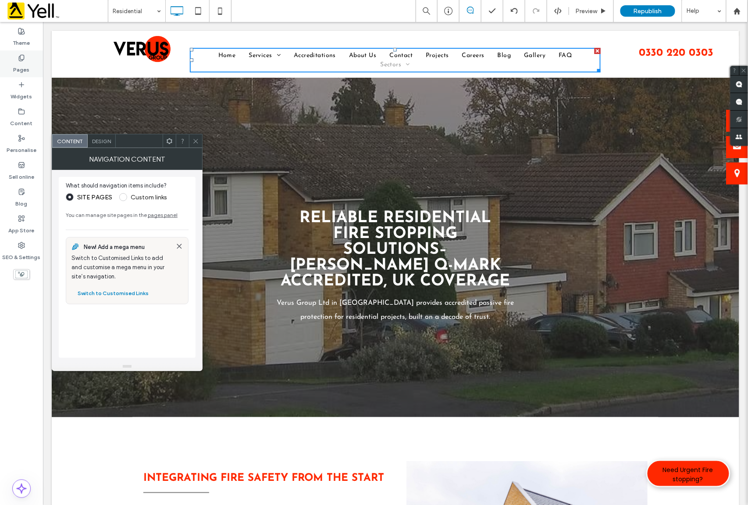
click at [18, 61] on label "Pages" at bounding box center [22, 67] width 16 height 12
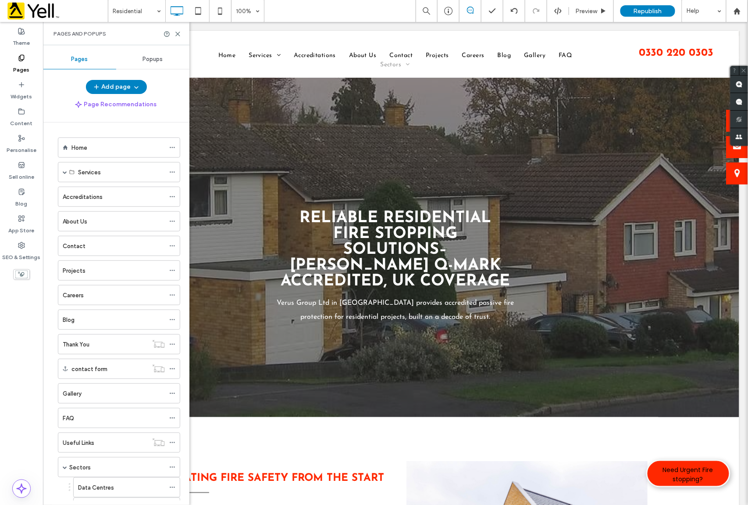
scroll to position [167, 0]
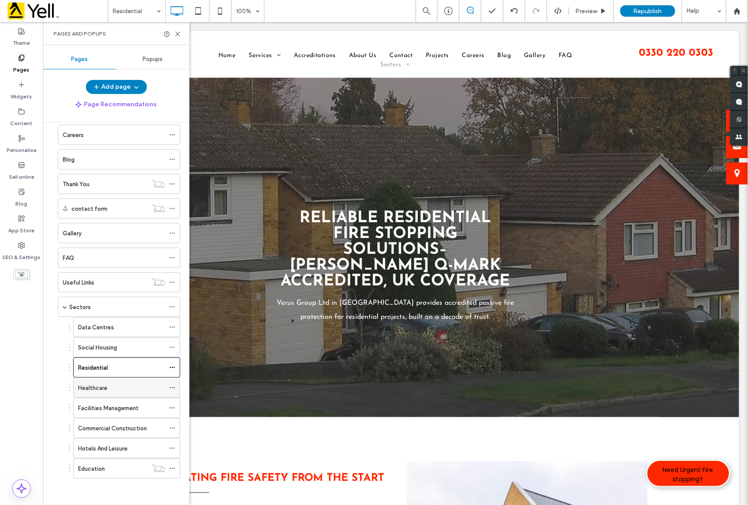
click at [102, 388] on label "Healthcare" at bounding box center [92, 387] width 29 height 15
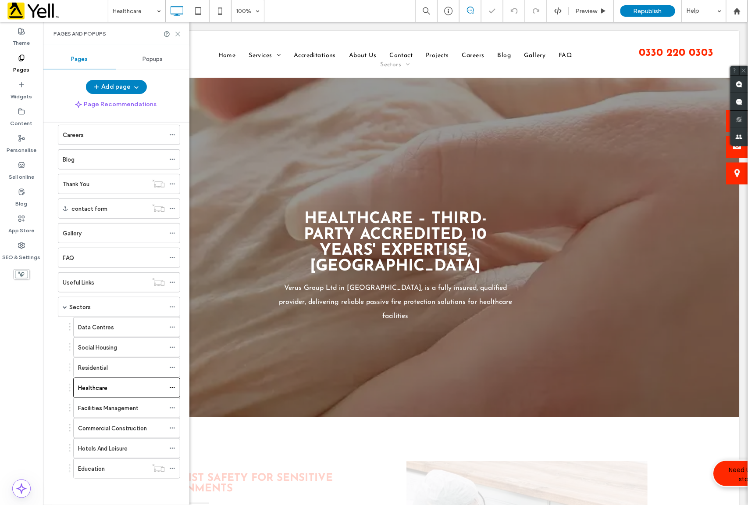
click at [176, 35] on icon at bounding box center [178, 34] width 7 height 7
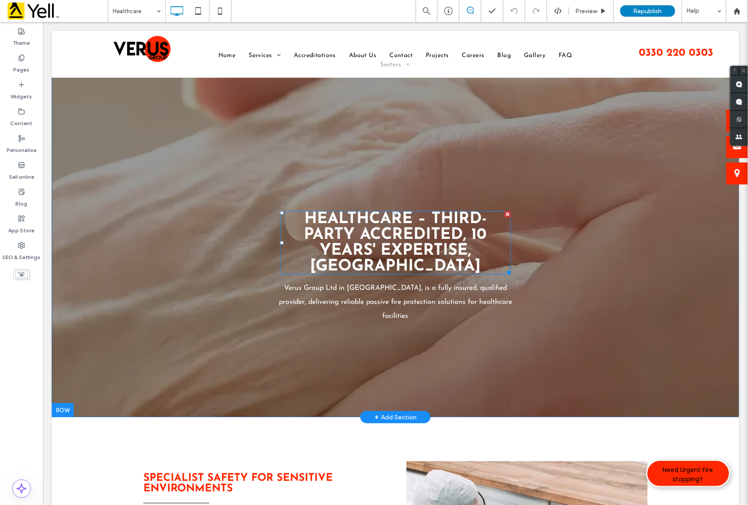
click at [401, 263] on span "Healthcare – Third-Party Accredited, 10 Years' Expertise, Maidenhead ﻿" at bounding box center [395, 242] width 183 height 63
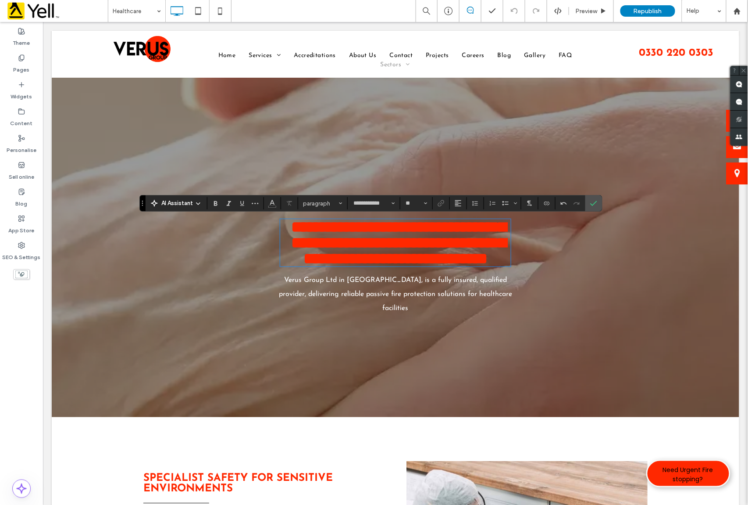
type input "**"
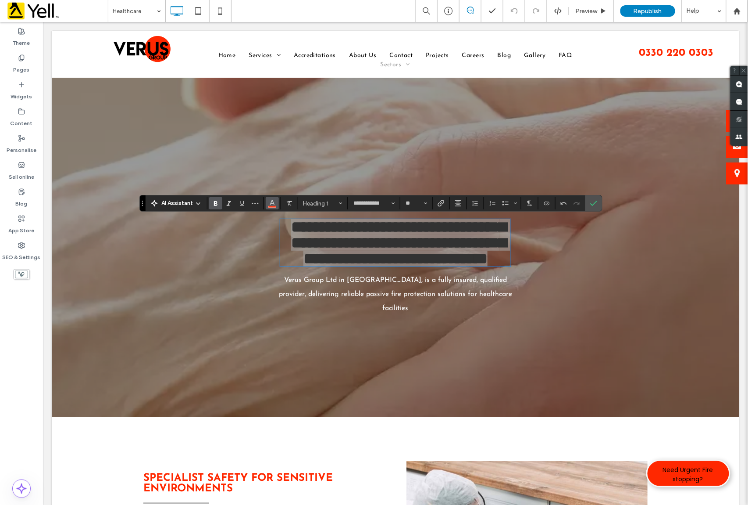
click at [271, 202] on icon "Colour" at bounding box center [272, 202] width 7 height 7
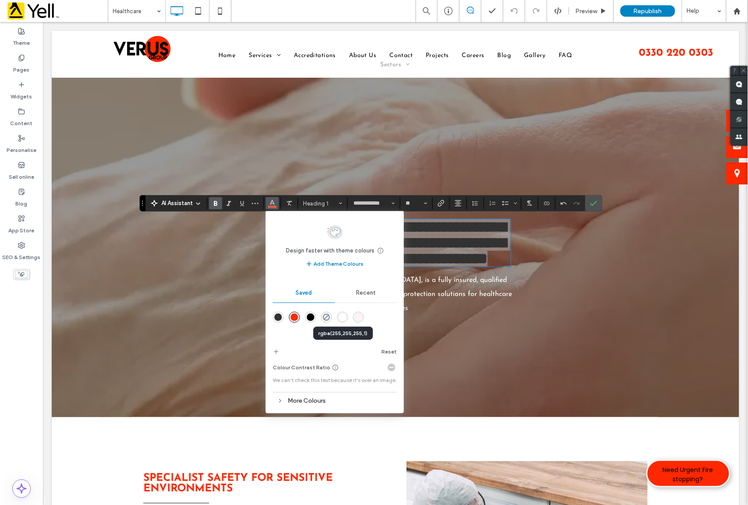
drag, startPoint x: 346, startPoint y: 319, endPoint x: 303, endPoint y: 298, distance: 47.7
click at [346, 319] on div "rgba(255,255,255,1)" at bounding box center [342, 316] width 7 height 7
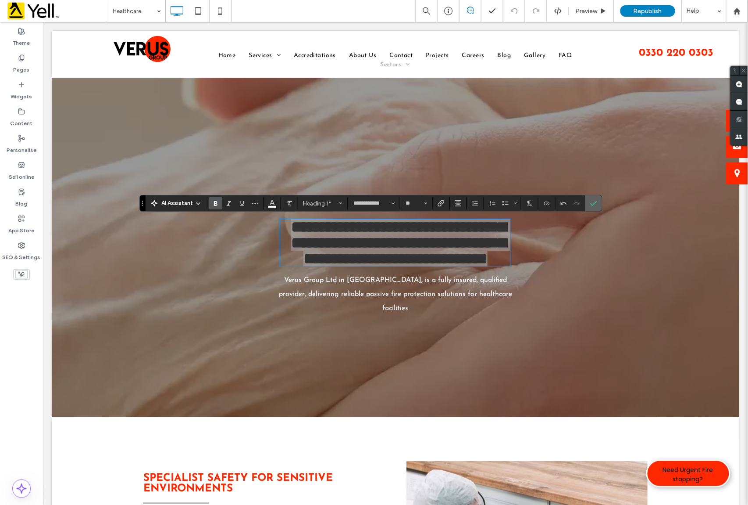
click at [595, 205] on use "Confirm" at bounding box center [594, 202] width 7 height 5
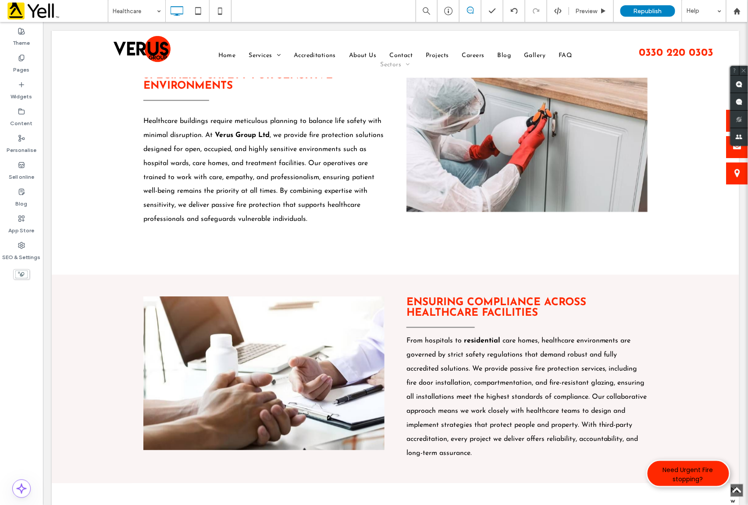
scroll to position [409, 0]
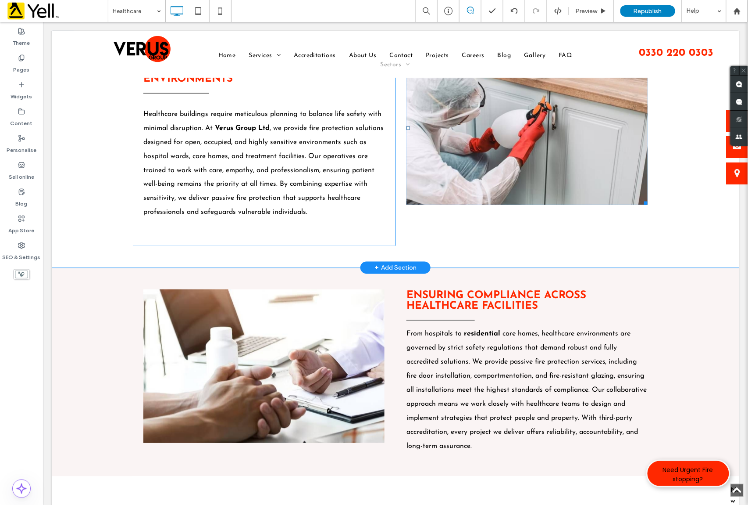
click at [488, 160] on li "Slide title Write your caption here Button" at bounding box center [526, 128] width 241 height 154
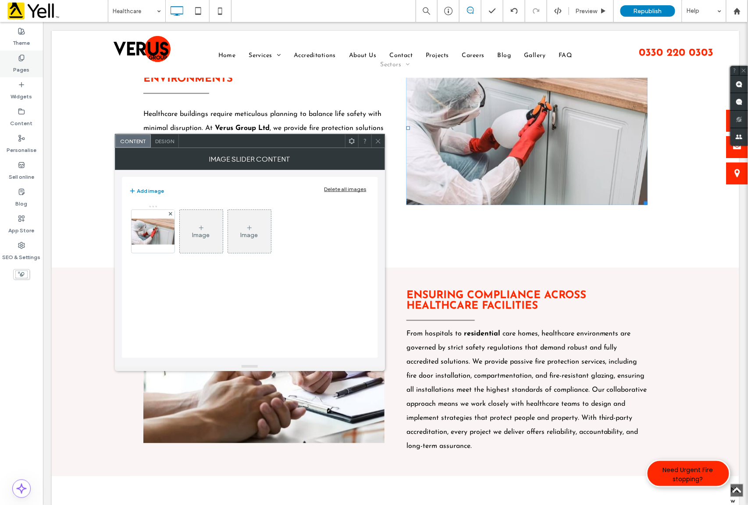
click at [20, 64] on label "Pages" at bounding box center [22, 67] width 16 height 12
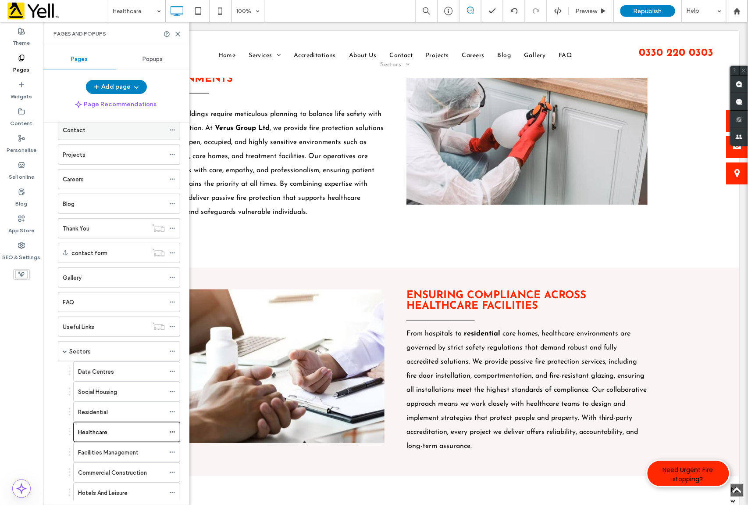
scroll to position [117, 0]
click at [97, 419] on label "Residential" at bounding box center [93, 410] width 30 height 15
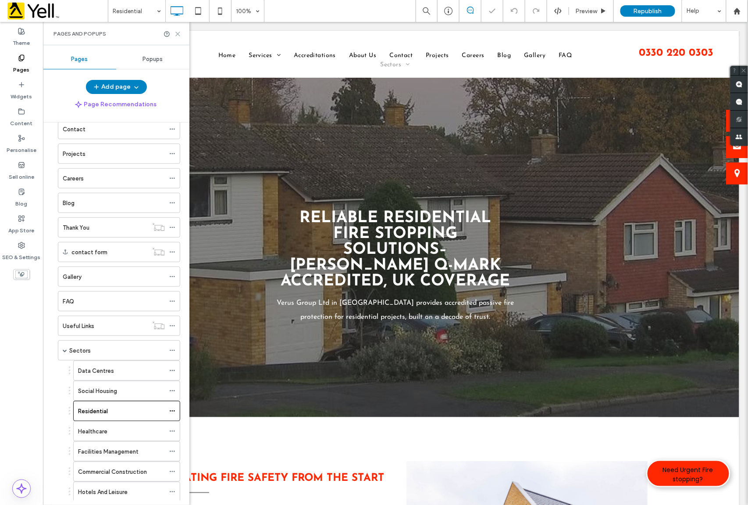
click at [178, 34] on use at bounding box center [178, 34] width 4 height 4
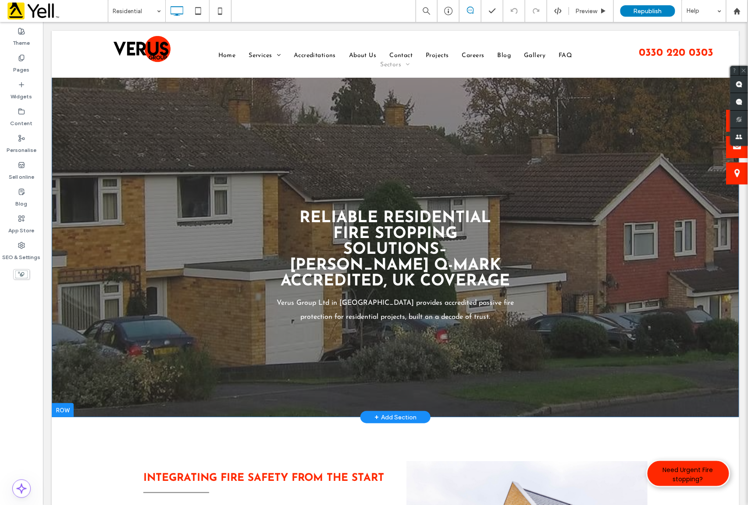
click at [100, 185] on div "Reliable Residential Fire Stopping Solutions– [PERSON_NAME] Q-Mark Accredited, …" at bounding box center [395, 223] width 688 height 386
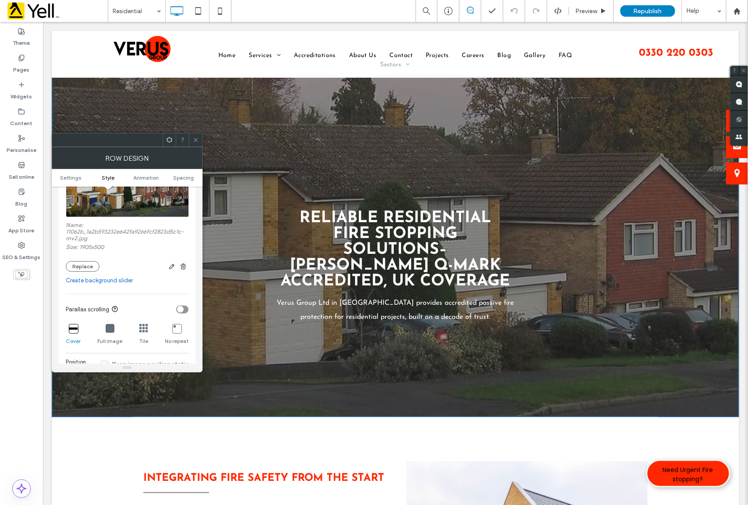
scroll to position [175, 0]
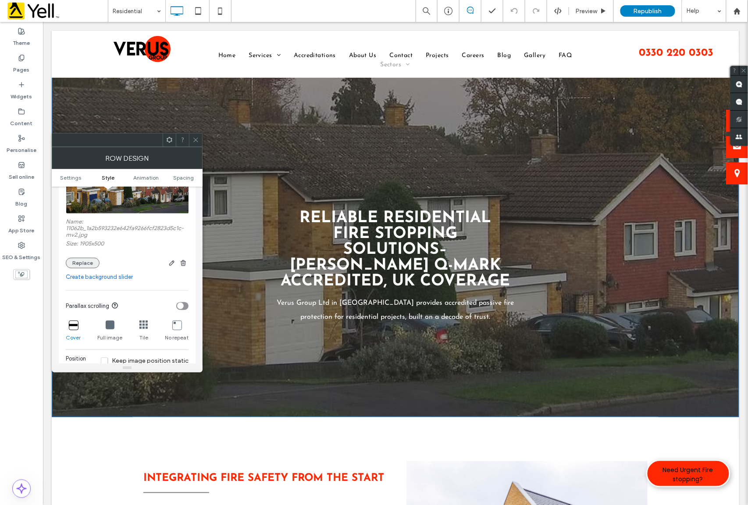
click at [79, 264] on button "Replace" at bounding box center [83, 263] width 34 height 11
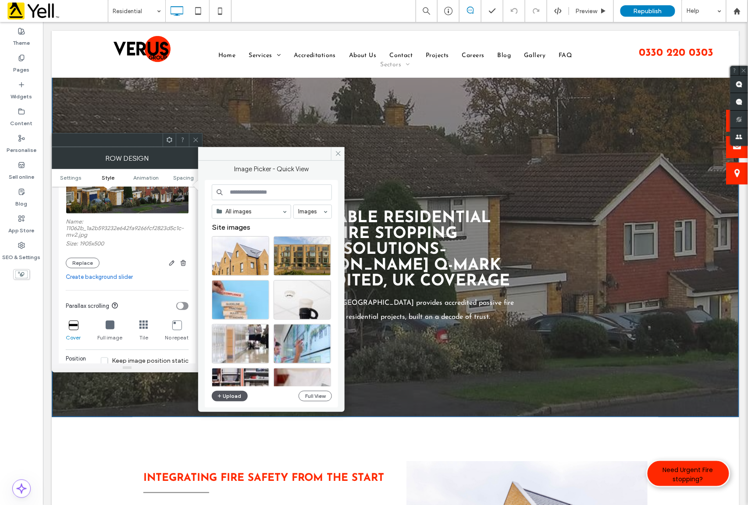
click at [227, 397] on button "Upload" at bounding box center [230, 395] width 36 height 11
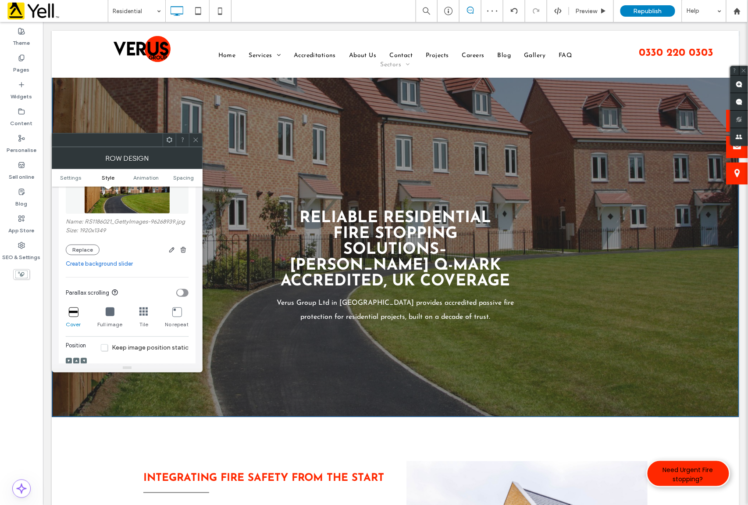
click at [193, 142] on icon at bounding box center [196, 139] width 7 height 7
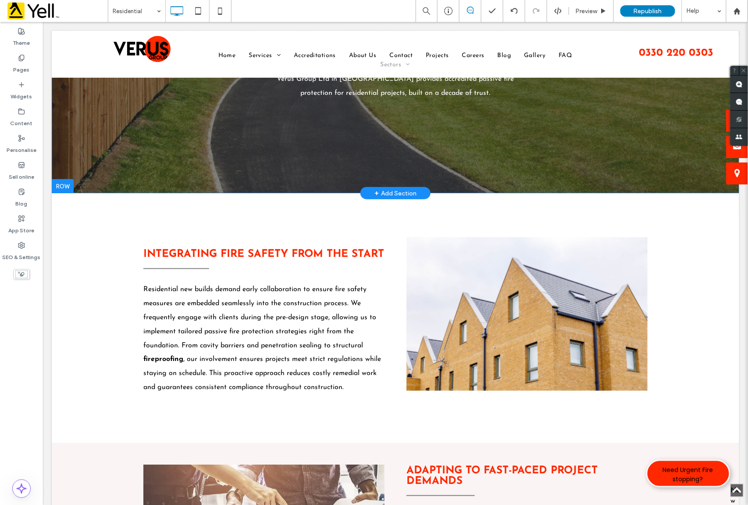
scroll to position [117, 0]
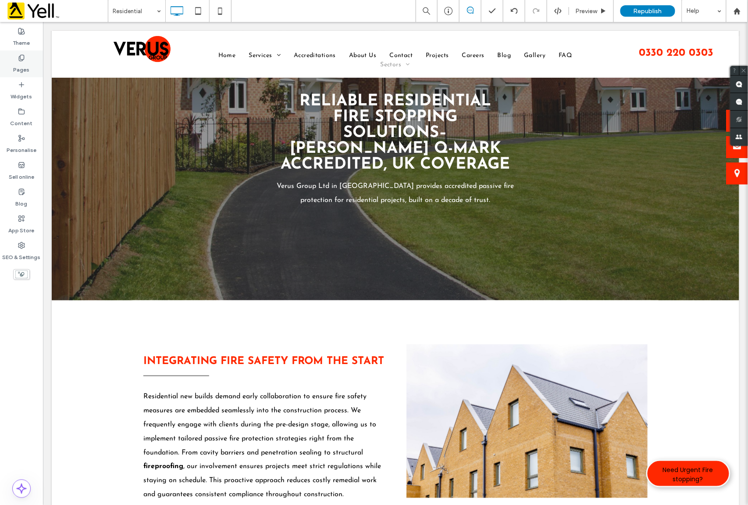
click at [19, 62] on label "Pages" at bounding box center [22, 67] width 16 height 12
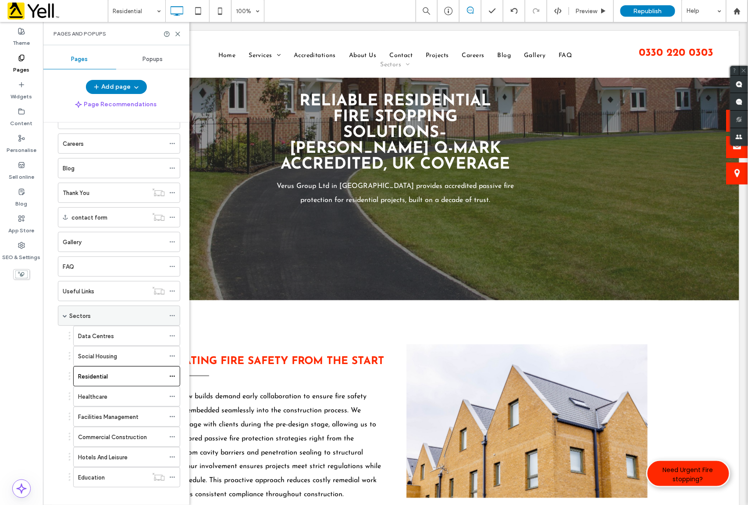
scroll to position [167, 0]
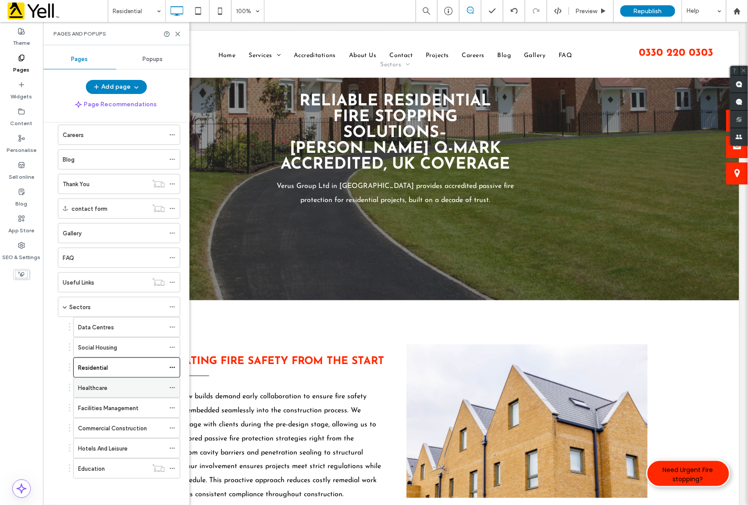
click at [101, 390] on label "Healthcare" at bounding box center [92, 387] width 29 height 15
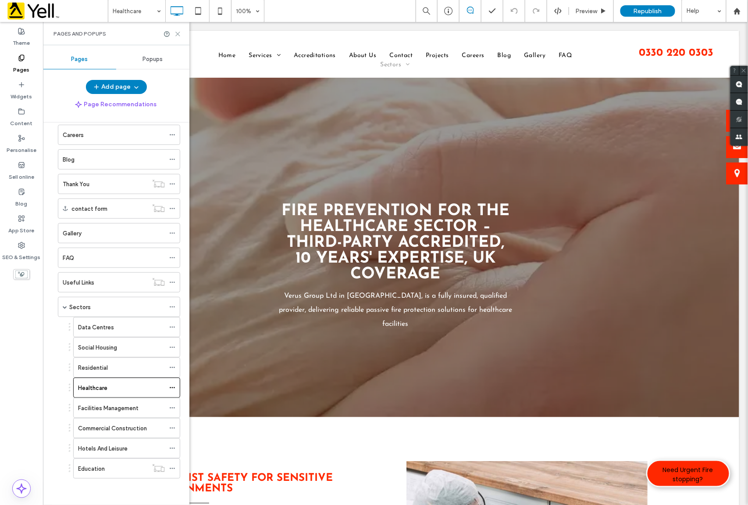
click at [176, 34] on icon at bounding box center [178, 34] width 7 height 7
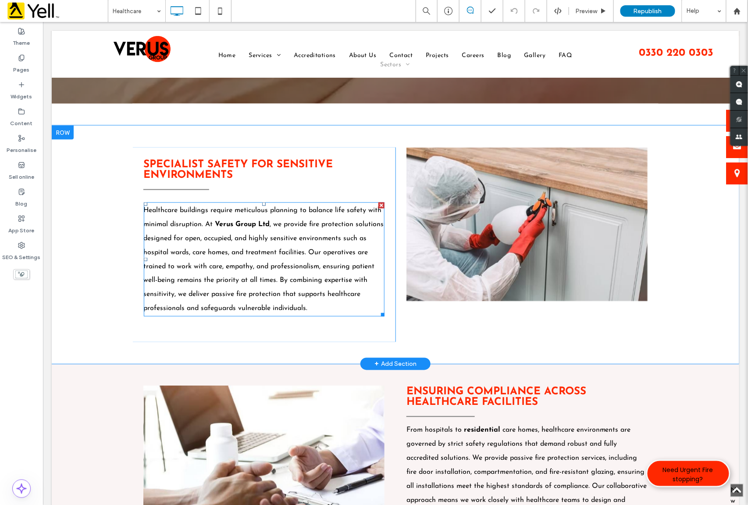
scroll to position [292, 0]
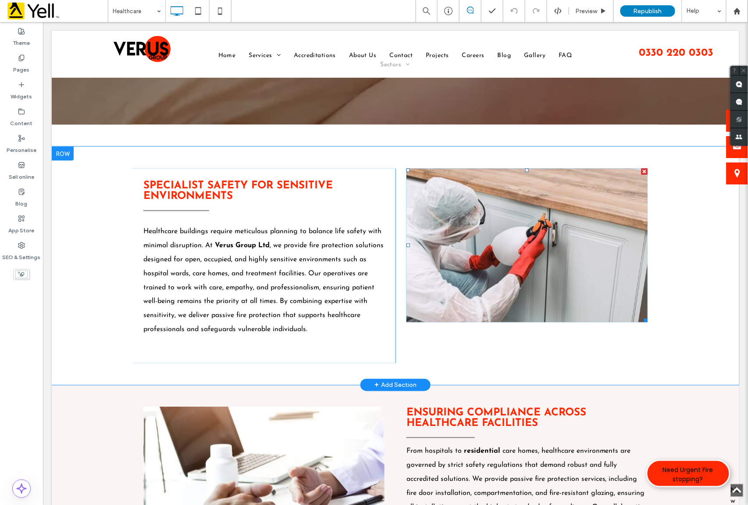
click at [520, 253] on li "Slide title Write your caption here Button" at bounding box center [526, 245] width 241 height 154
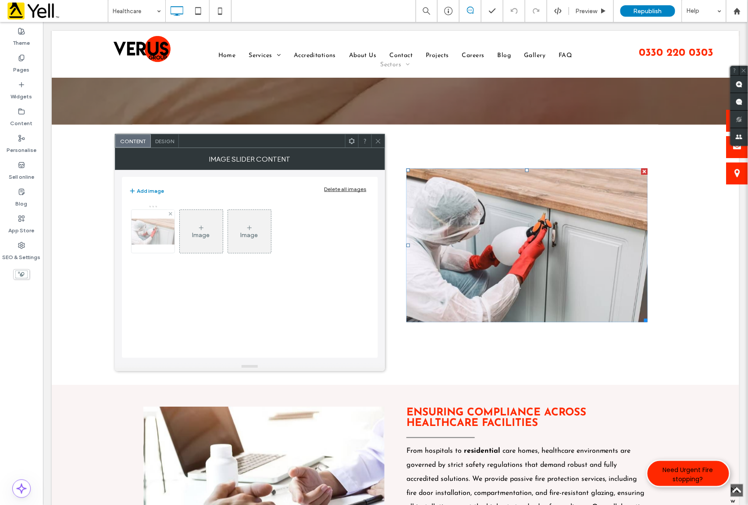
click at [168, 212] on div at bounding box center [170, 213] width 7 height 7
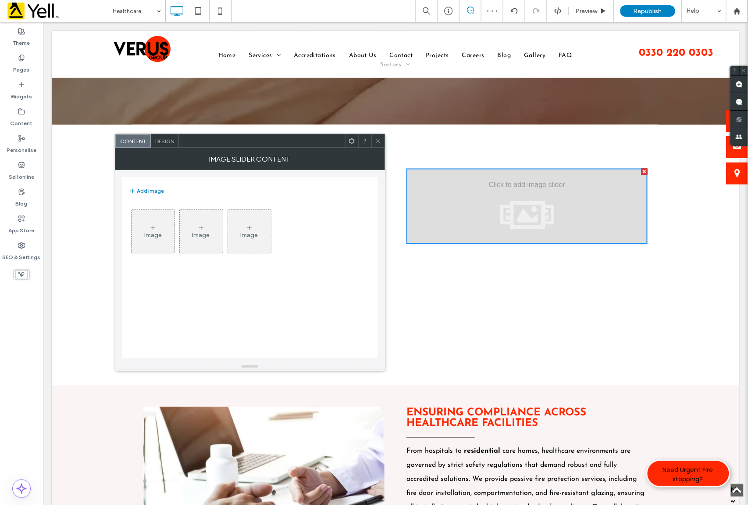
click at [147, 233] on div "Image" at bounding box center [153, 234] width 18 height 7
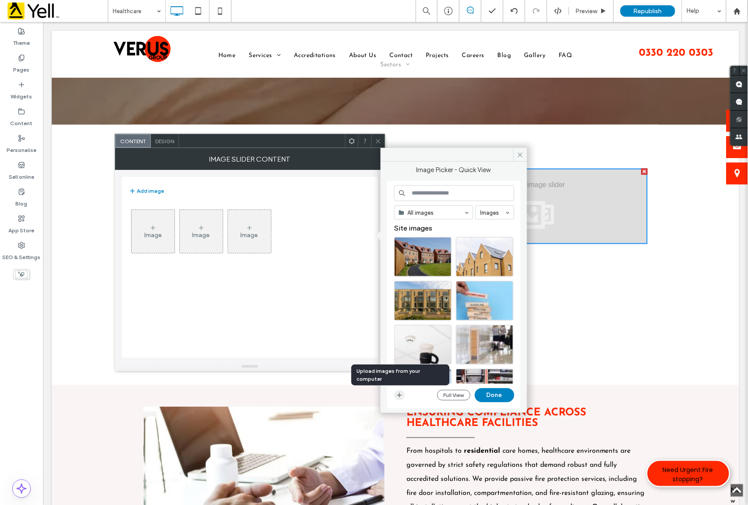
click at [397, 398] on icon "button" at bounding box center [399, 394] width 7 height 7
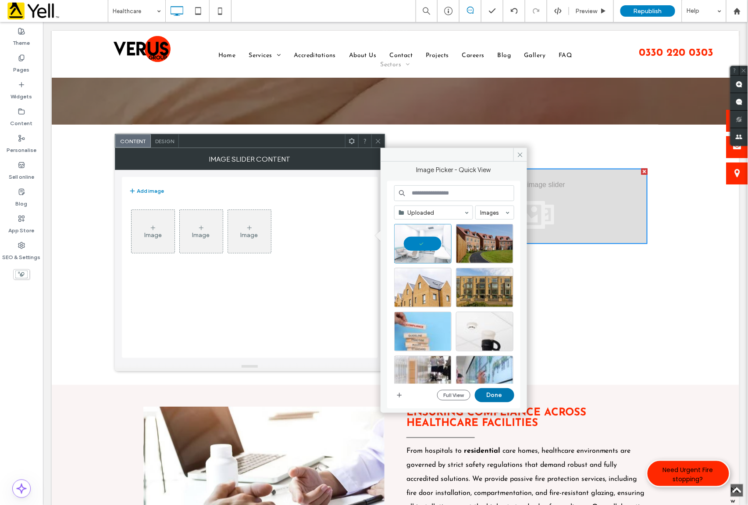
click at [497, 397] on button "Done" at bounding box center [494, 395] width 39 height 14
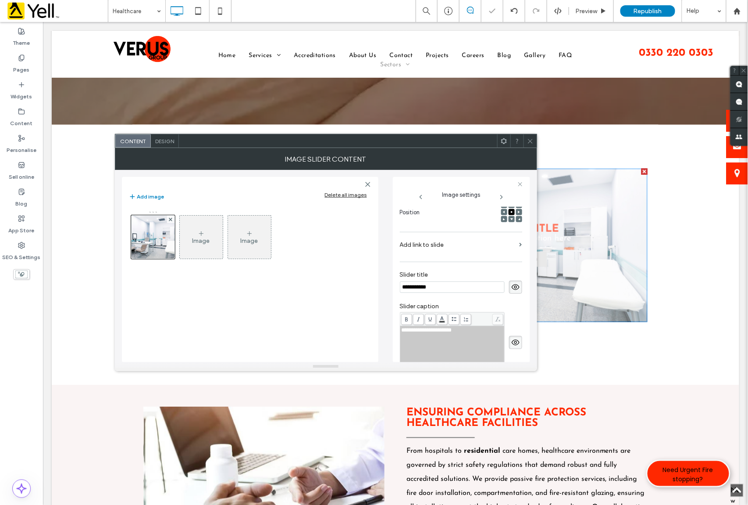
scroll to position [0, 0]
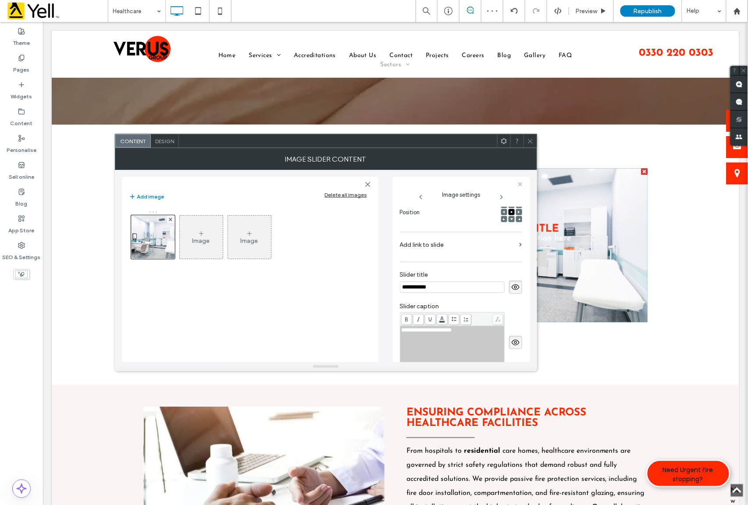
drag, startPoint x: 434, startPoint y: 289, endPoint x: 325, endPoint y: 278, distance: 110.2
click at [325, 278] on div "**********" at bounding box center [326, 266] width 408 height 192
click at [512, 286] on icon at bounding box center [516, 287] width 9 height 10
drag, startPoint x: 469, startPoint y: 330, endPoint x: 329, endPoint y: 326, distance: 139.6
click at [329, 326] on div "**********" at bounding box center [326, 266] width 408 height 192
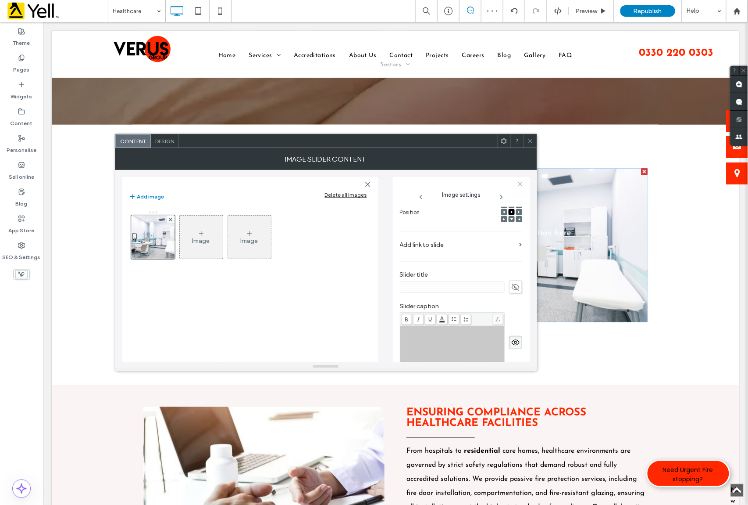
click at [512, 341] on icon at bounding box center [516, 342] width 9 height 10
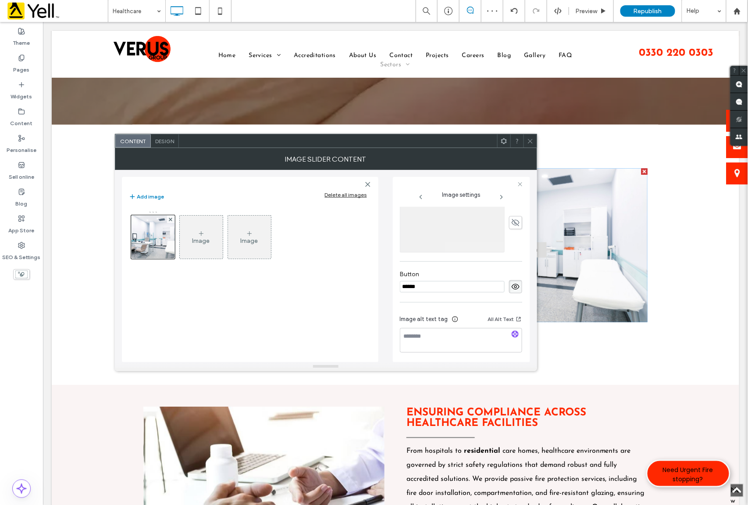
scroll to position [259, 0]
drag, startPoint x: 438, startPoint y: 281, endPoint x: 356, endPoint y: 278, distance: 81.7
click at [356, 278] on div "Add image Delete all images Image Image Image settings Name: RS1172441_GettyIma…" at bounding box center [326, 266] width 408 height 192
click at [512, 282] on use at bounding box center [516, 285] width 8 height 6
click at [512, 332] on icon "button" at bounding box center [515, 332] width 6 height 6
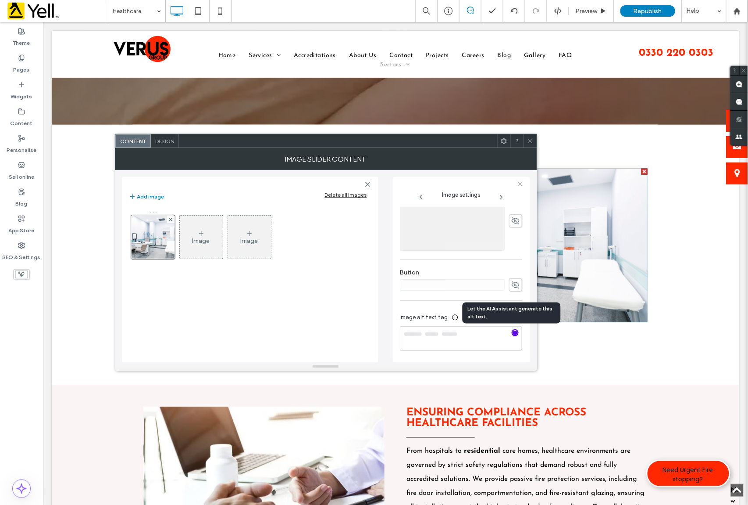
type textarea "**********"
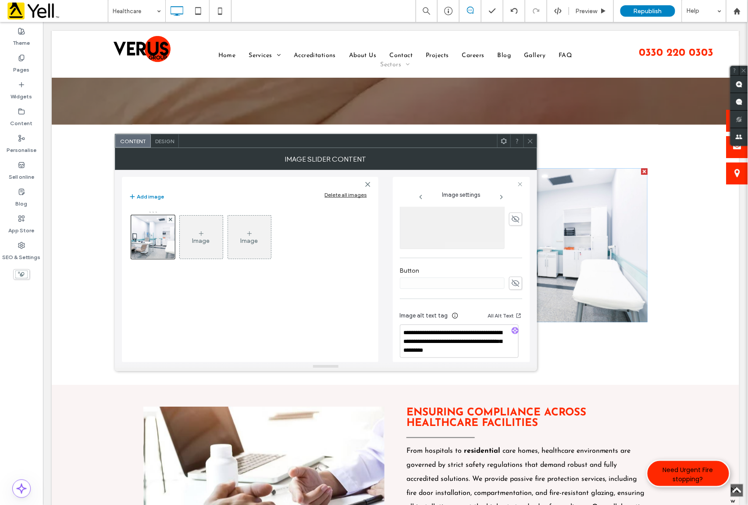
click at [529, 138] on icon at bounding box center [530, 141] width 7 height 7
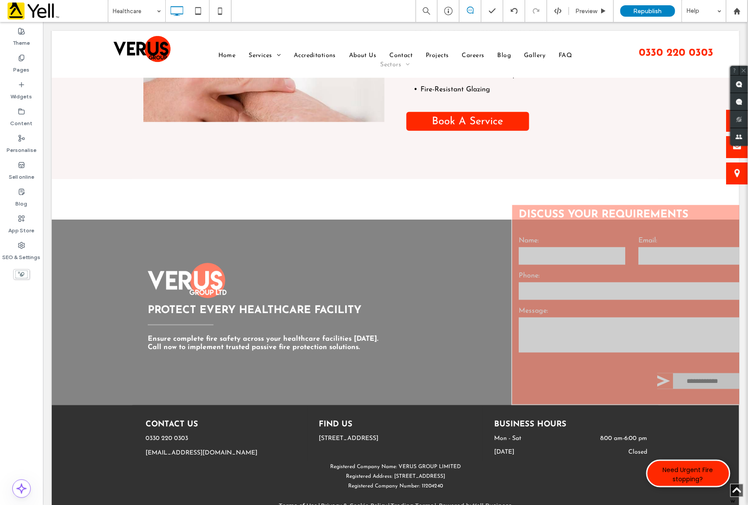
scroll to position [1225, 0]
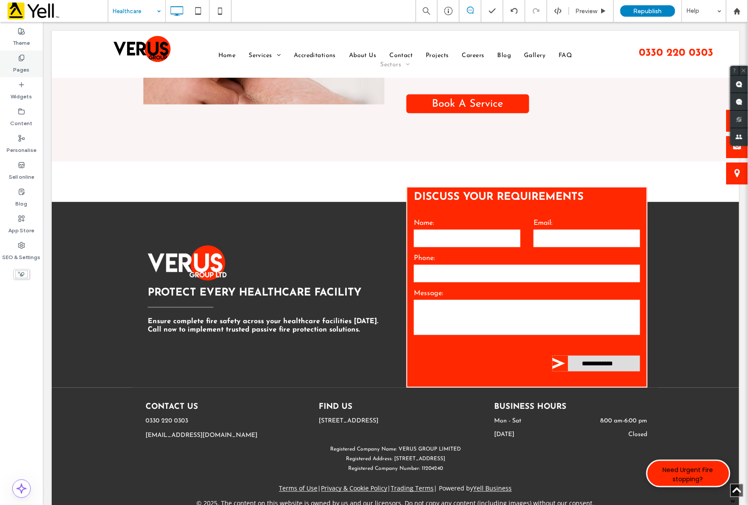
click at [13, 64] on div "Pages" at bounding box center [21, 63] width 43 height 27
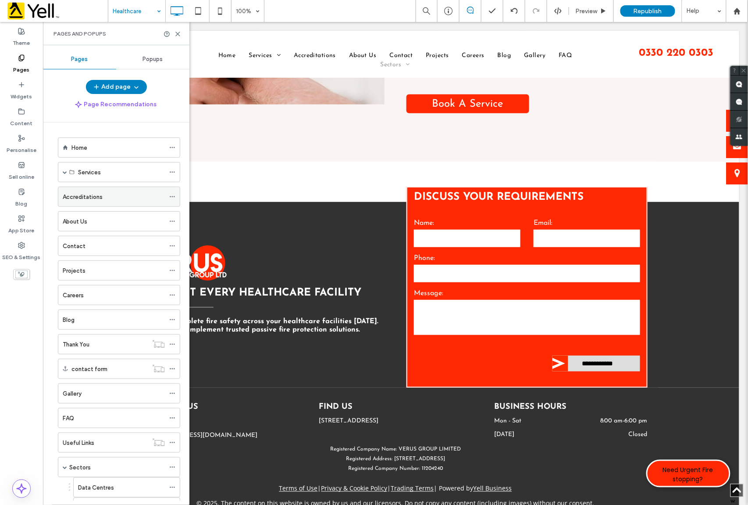
scroll to position [167, 0]
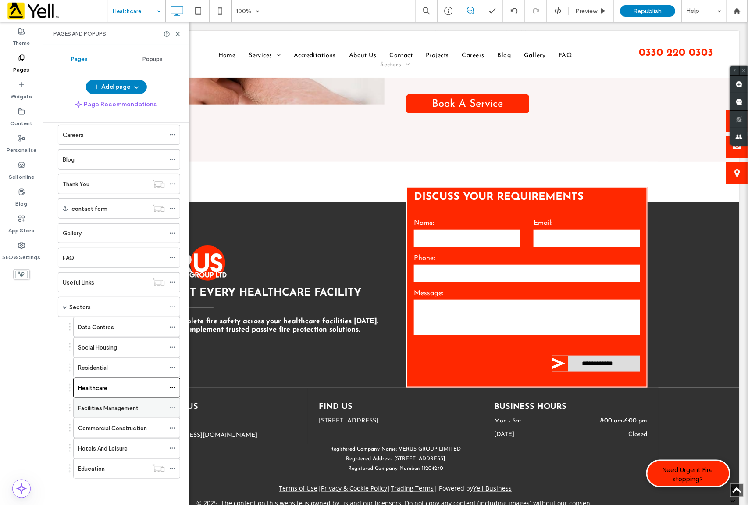
click at [109, 410] on label "Facilities Management" at bounding box center [108, 407] width 61 height 15
click at [178, 33] on use at bounding box center [178, 34] width 4 height 4
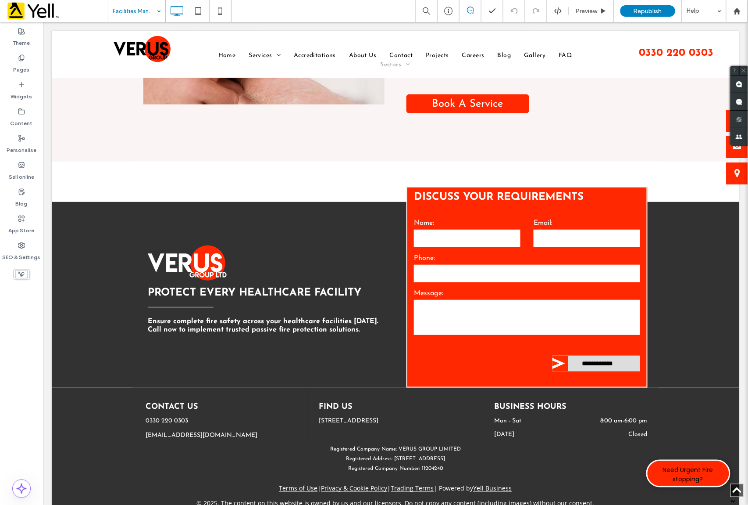
type input "**********"
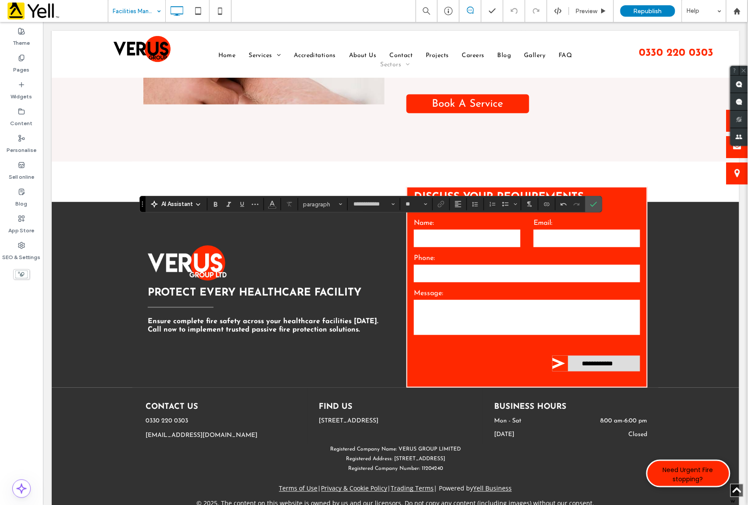
type input "**"
click at [462, 204] on icon "Alignment" at bounding box center [458, 203] width 7 height 7
click at [463, 232] on icon "ui.textEditor.alignment.center" at bounding box center [465, 231] width 7 height 7
click at [274, 206] on icon "Colour" at bounding box center [272, 203] width 7 height 7
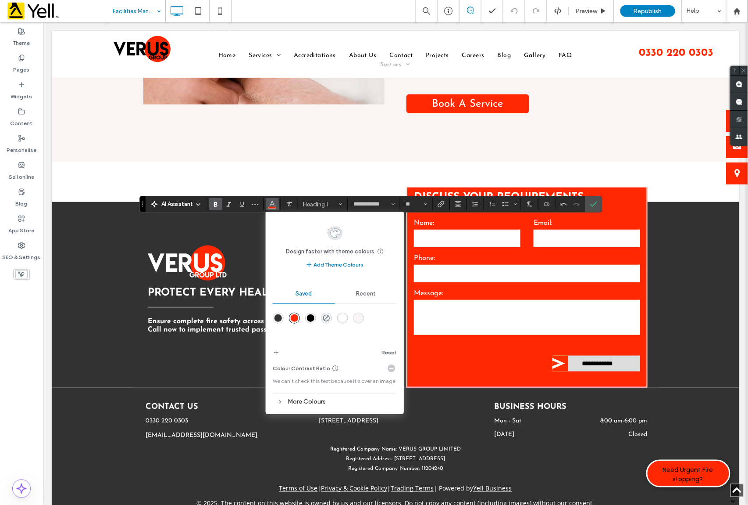
click at [343, 318] on div "rgba(255,255,255,1)" at bounding box center [342, 317] width 7 height 7
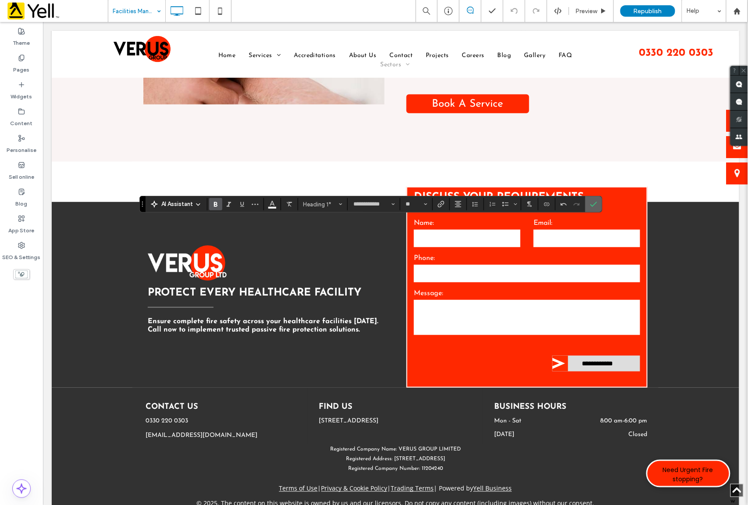
click at [598, 201] on icon "Confirm" at bounding box center [594, 203] width 7 height 7
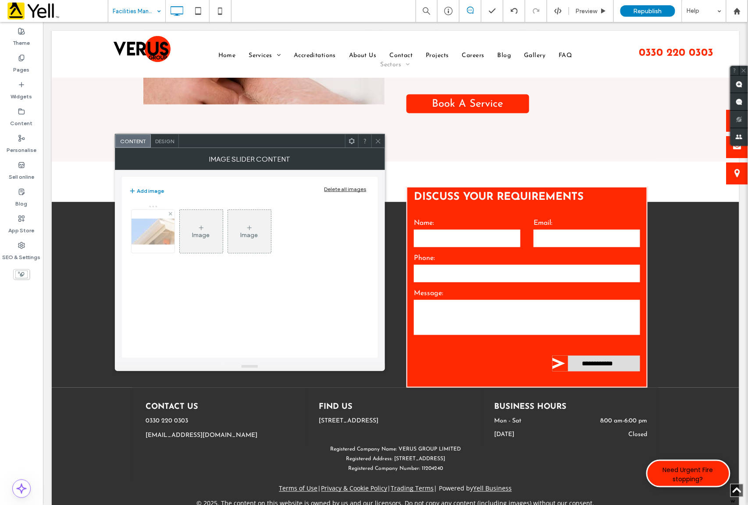
click at [150, 234] on img at bounding box center [153, 231] width 70 height 26
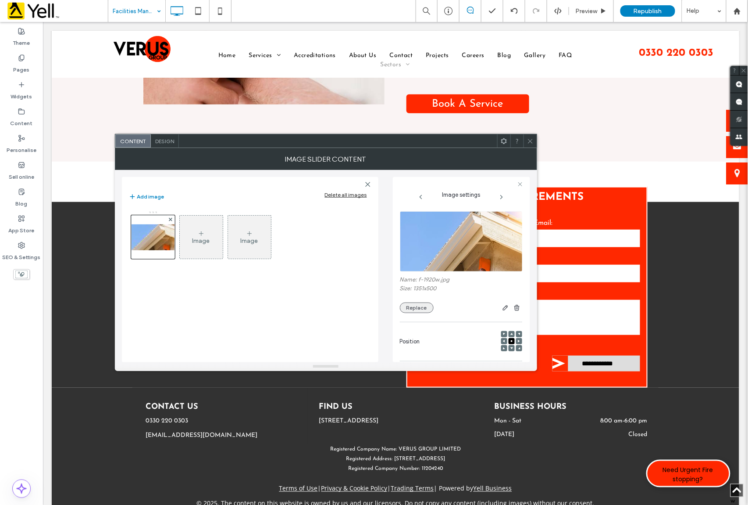
click at [419, 304] on button "Replace" at bounding box center [417, 307] width 34 height 11
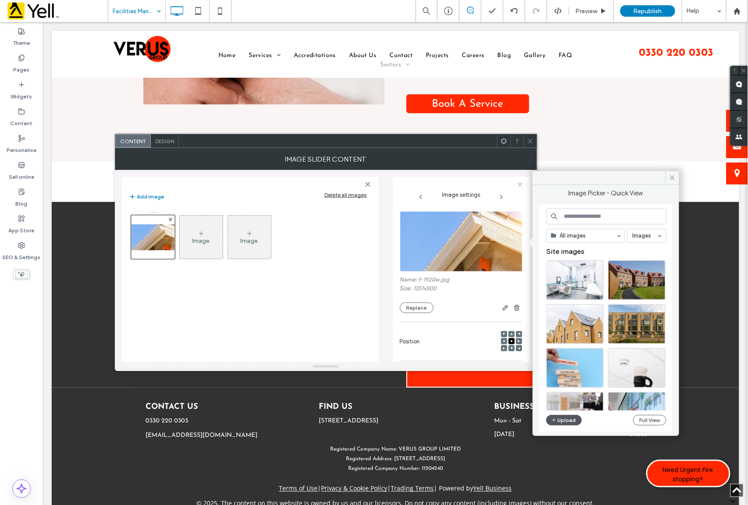
click at [561, 421] on button "Upload" at bounding box center [565, 420] width 36 height 11
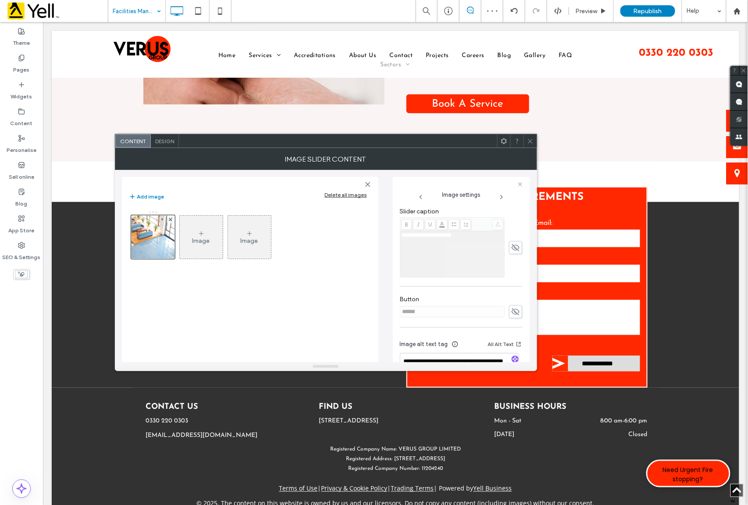
scroll to position [261, 0]
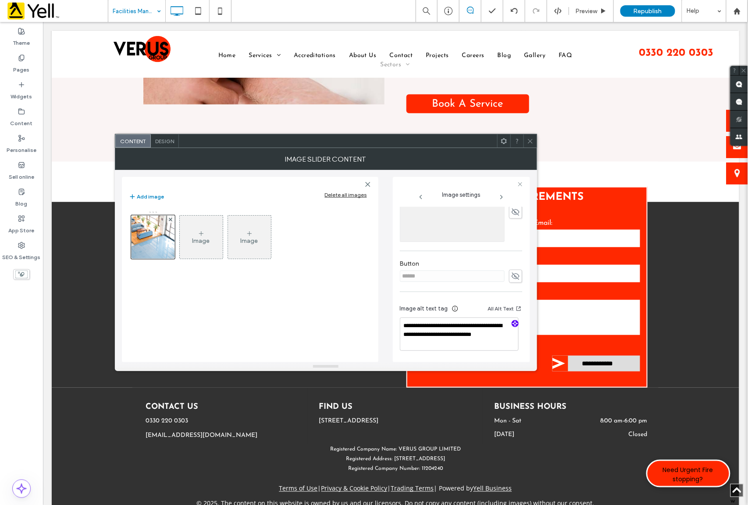
click at [512, 323] on icon "button" at bounding box center [515, 323] width 6 height 6
type textarea "**********"
click at [529, 138] on icon at bounding box center [530, 141] width 7 height 7
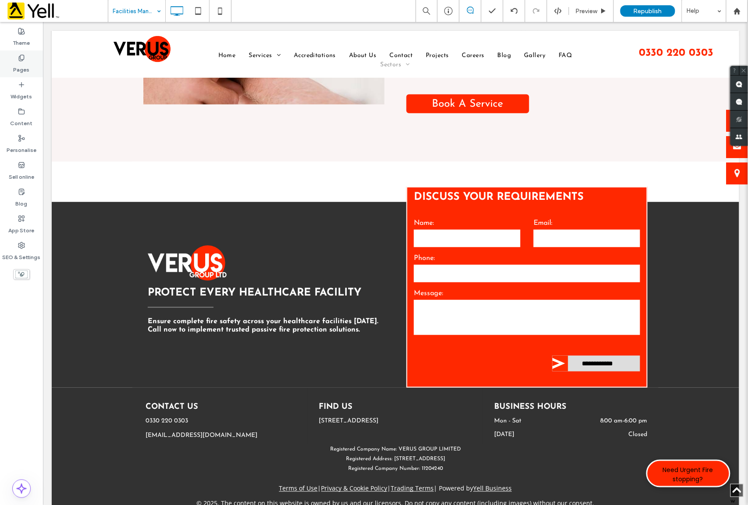
click at [21, 62] on label "Pages" at bounding box center [22, 67] width 16 height 12
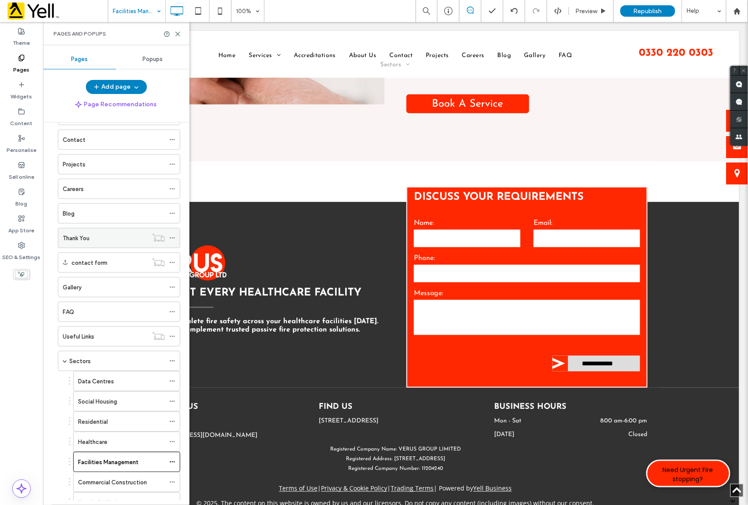
scroll to position [117, 0]
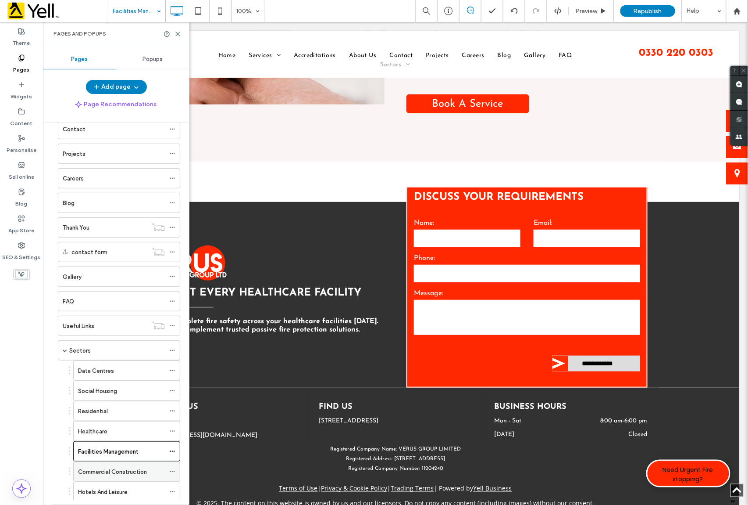
click at [111, 476] on label "Commercial Construction" at bounding box center [112, 471] width 69 height 15
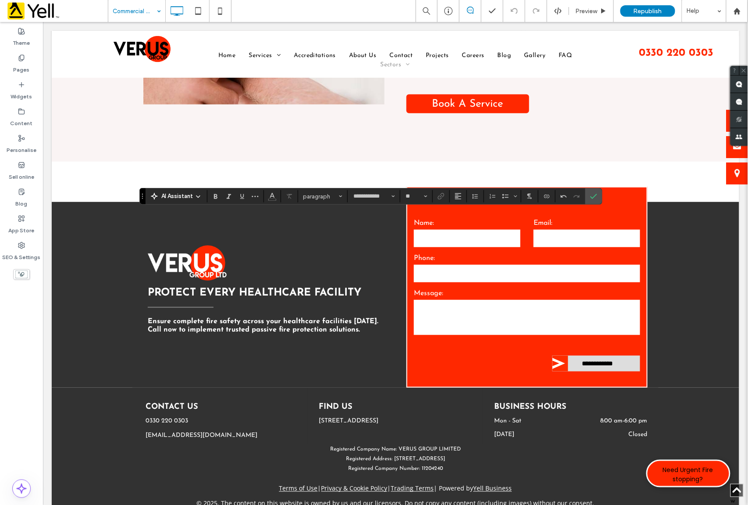
type input "**"
click at [272, 198] on icon "Colour" at bounding box center [272, 195] width 7 height 7
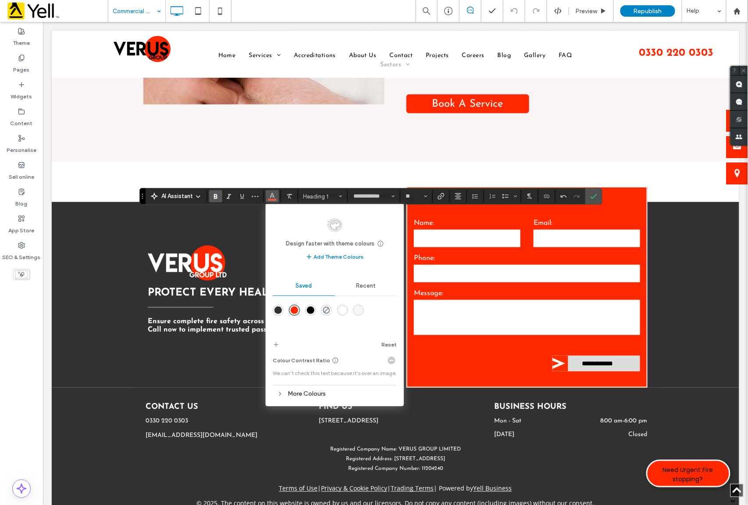
click at [343, 311] on div "rgba(255,255,255,1)" at bounding box center [342, 309] width 7 height 7
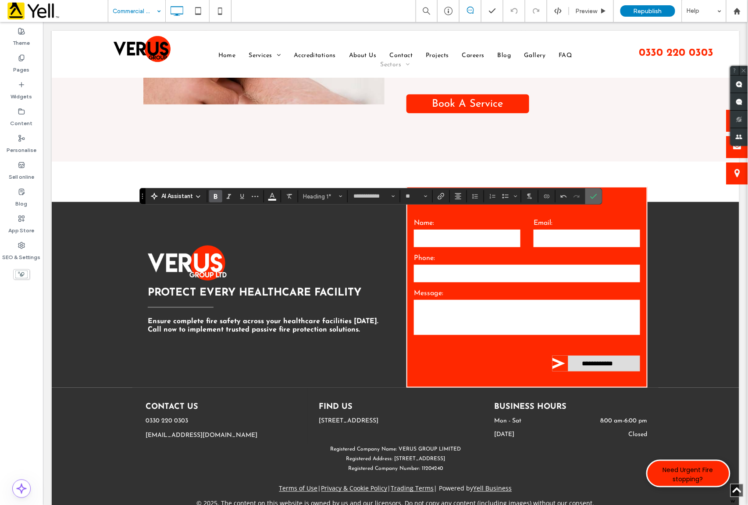
click at [599, 196] on label "Confirm" at bounding box center [593, 196] width 13 height 16
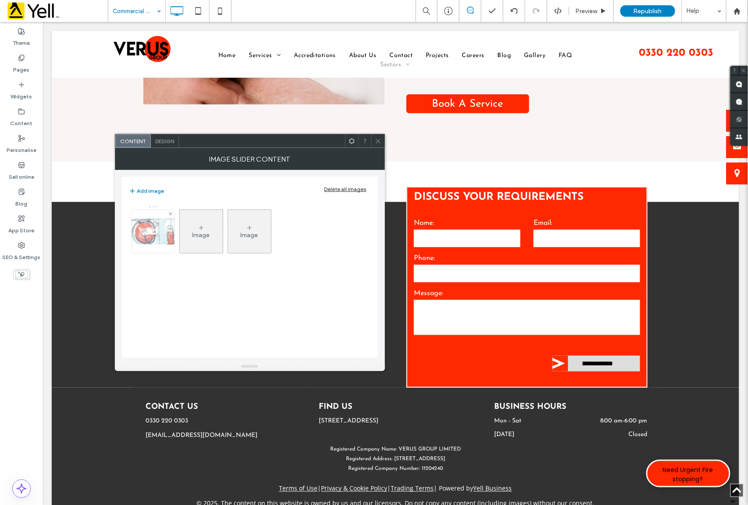
click at [156, 234] on img at bounding box center [153, 231] width 70 height 26
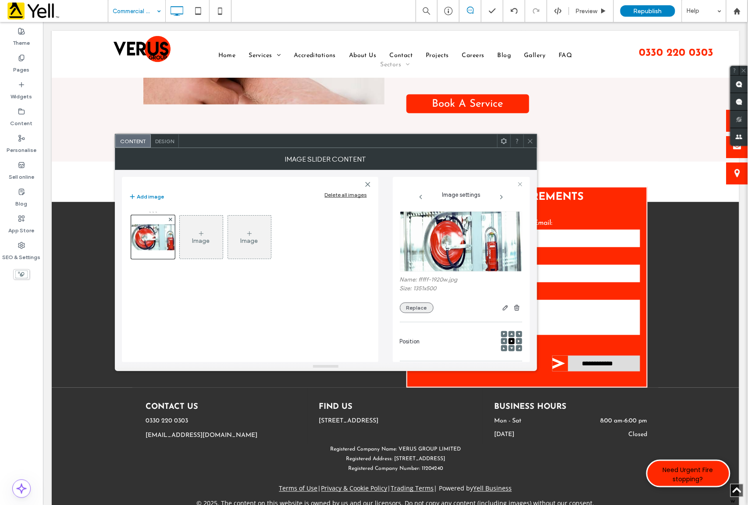
click at [415, 309] on button "Replace" at bounding box center [417, 307] width 34 height 11
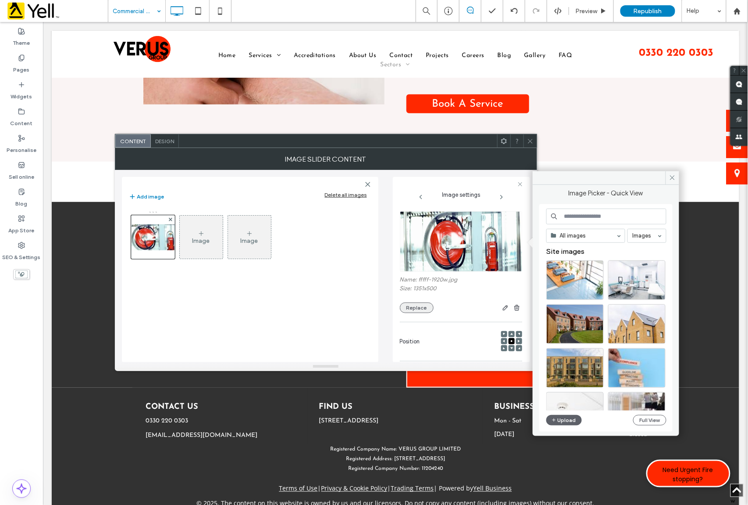
click at [423, 305] on button "Replace" at bounding box center [417, 307] width 34 height 11
click at [568, 422] on button "Upload" at bounding box center [565, 420] width 36 height 11
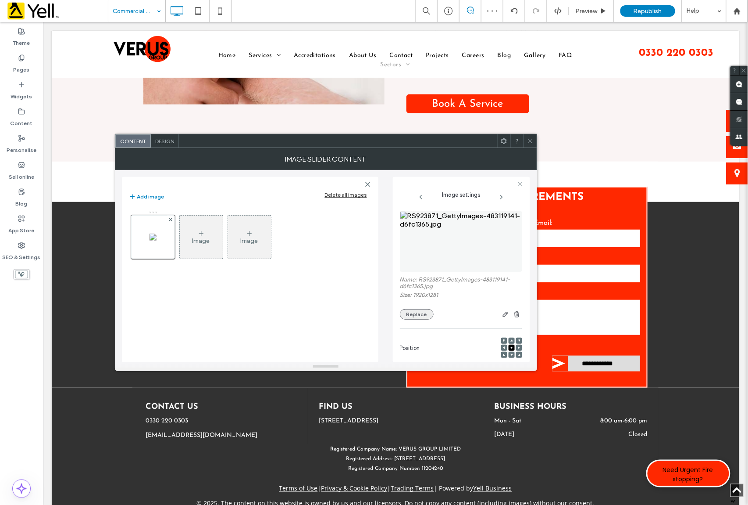
click at [423, 313] on button "Replace" at bounding box center [417, 314] width 34 height 11
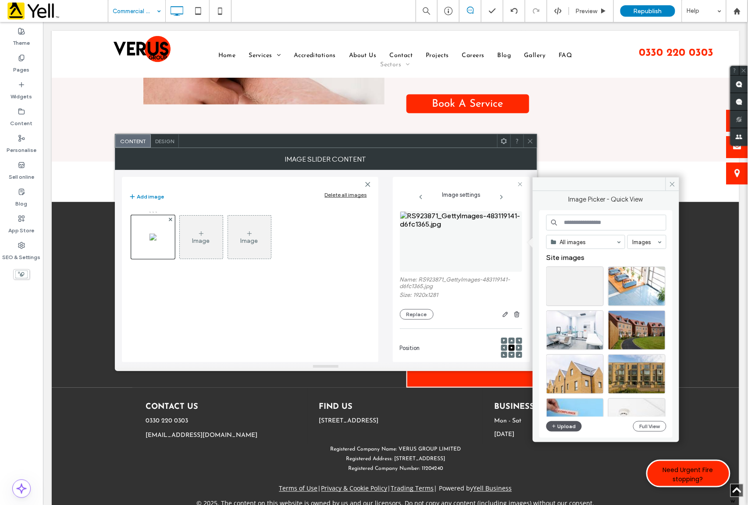
click at [562, 428] on button "Upload" at bounding box center [565, 426] width 36 height 11
click at [419, 315] on button "Replace" at bounding box center [417, 314] width 34 height 11
click at [599, 269] on icon at bounding box center [600, 271] width 4 height 4
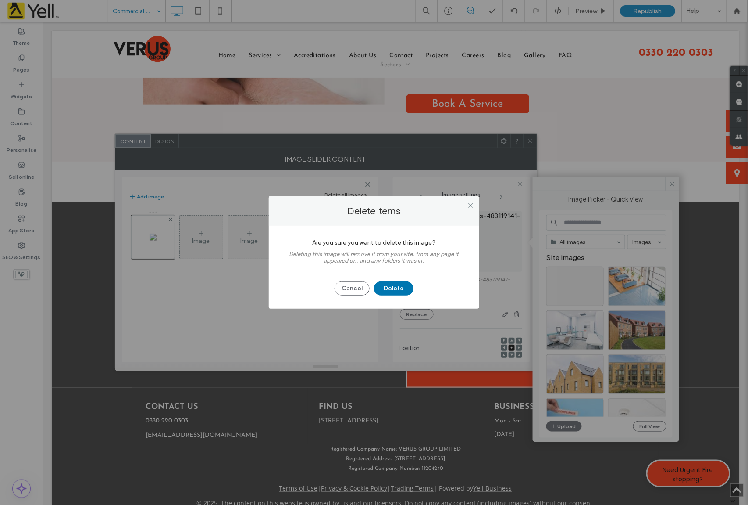
click at [402, 289] on button "Delete" at bounding box center [393, 288] width 39 height 14
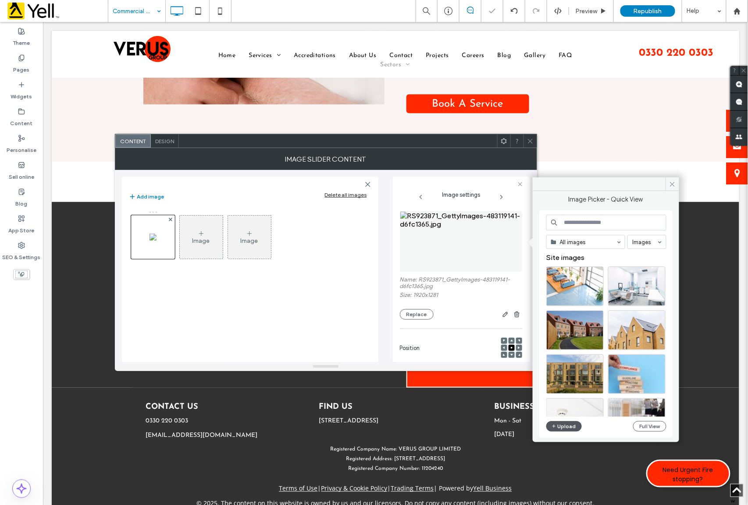
click at [565, 428] on button "Upload" at bounding box center [565, 426] width 36 height 11
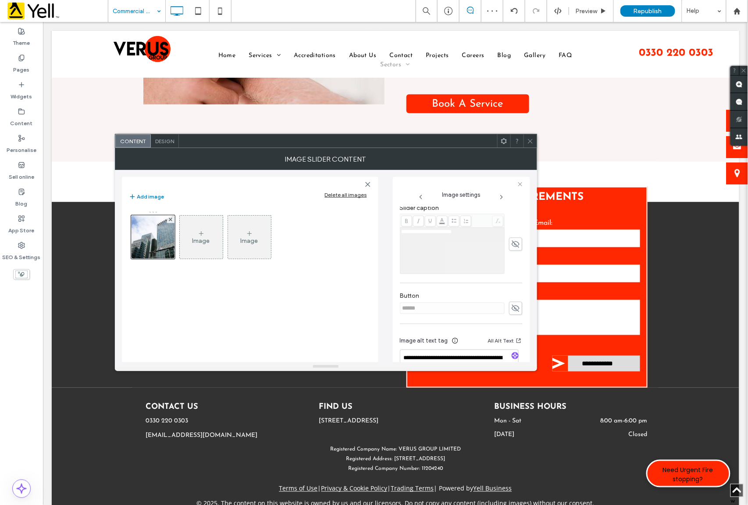
scroll to position [276, 0]
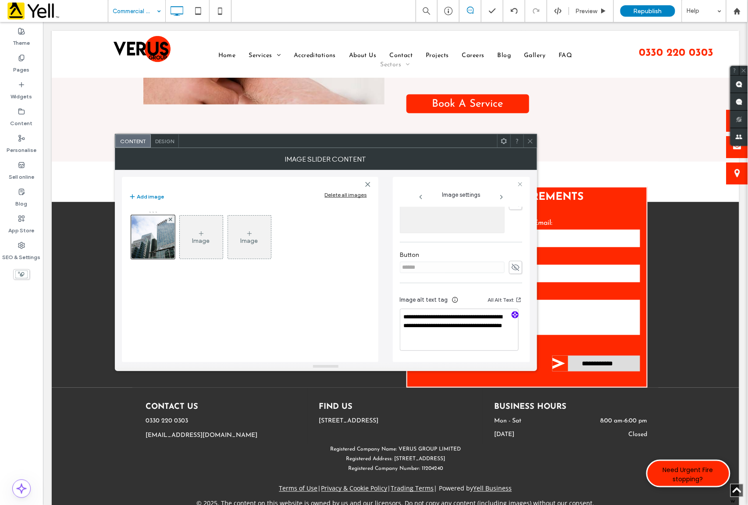
click at [512, 314] on icon "button" at bounding box center [515, 314] width 6 height 6
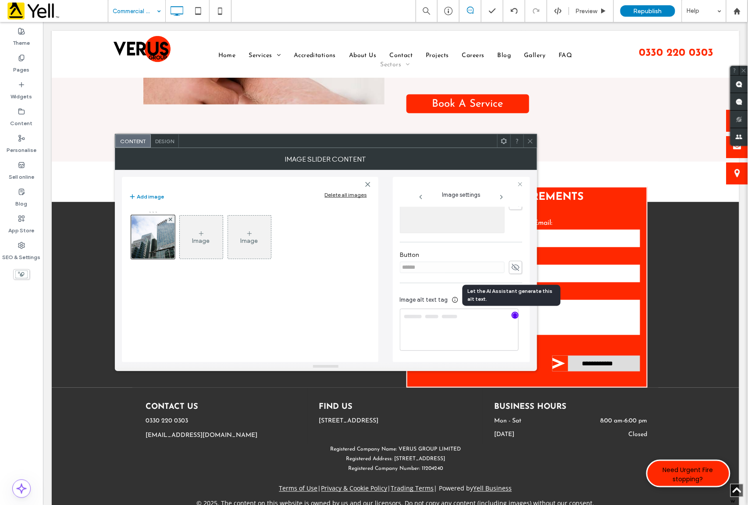
type textarea "**********"
click at [512, 264] on icon at bounding box center [516, 269] width 9 height 10
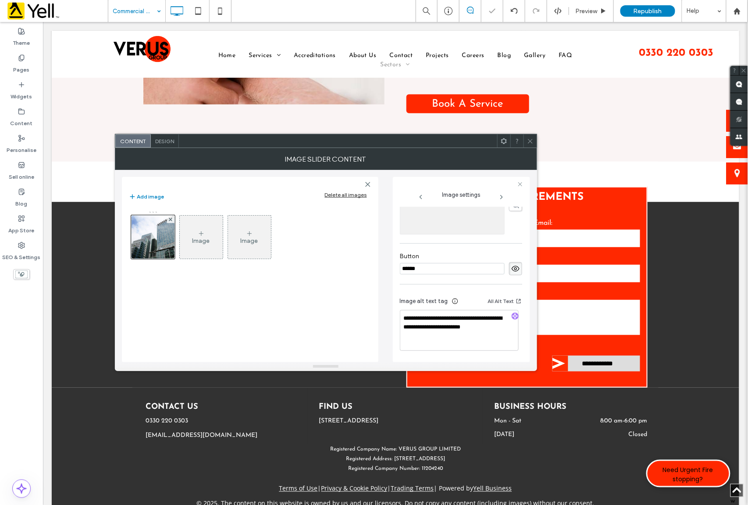
drag, startPoint x: 420, startPoint y: 266, endPoint x: 313, endPoint y: 262, distance: 107.5
click at [314, 262] on div "**********" at bounding box center [326, 266] width 408 height 192
click at [512, 264] on icon at bounding box center [516, 269] width 9 height 10
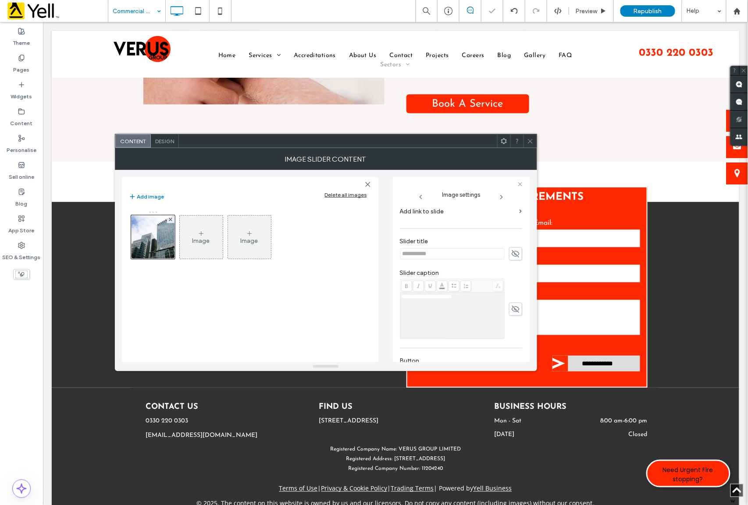
scroll to position [158, 0]
click at [512, 257] on label "Slider title" at bounding box center [461, 253] width 122 height 10
click at [513, 265] on icon at bounding box center [516, 264] width 9 height 10
drag, startPoint x: 449, startPoint y: 265, endPoint x: 388, endPoint y: 268, distance: 61.5
click at [357, 260] on div "**********" at bounding box center [326, 266] width 408 height 192
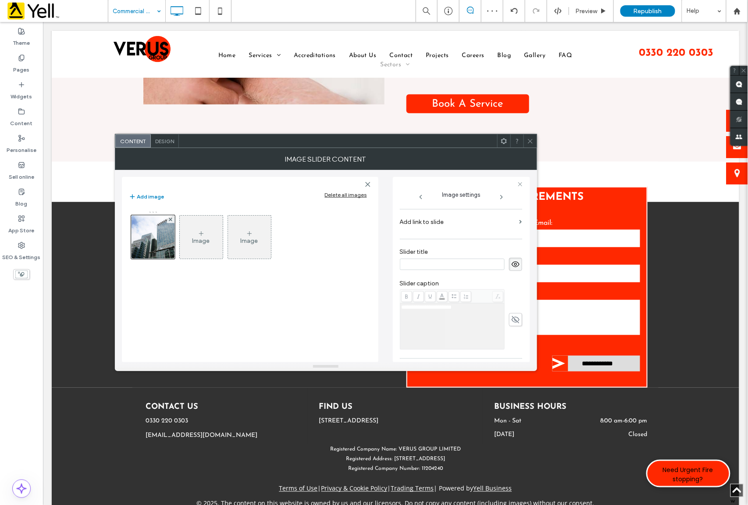
click at [512, 267] on use at bounding box center [516, 264] width 8 height 6
click at [527, 142] on icon at bounding box center [530, 141] width 7 height 7
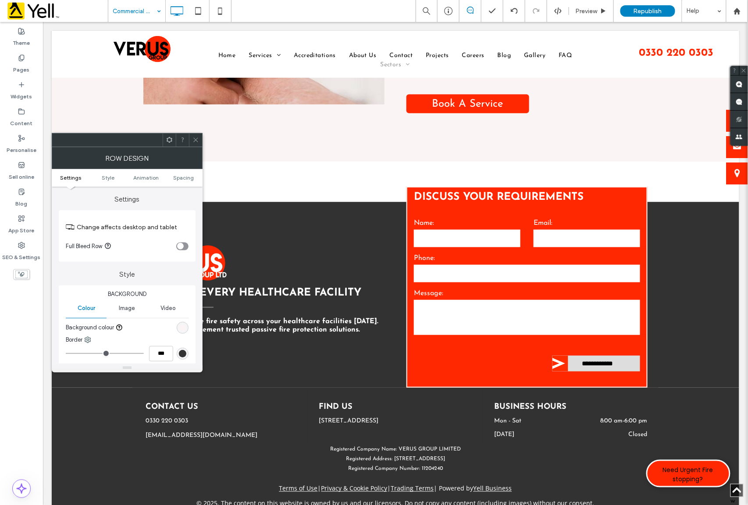
click at [196, 143] on icon at bounding box center [196, 139] width 7 height 7
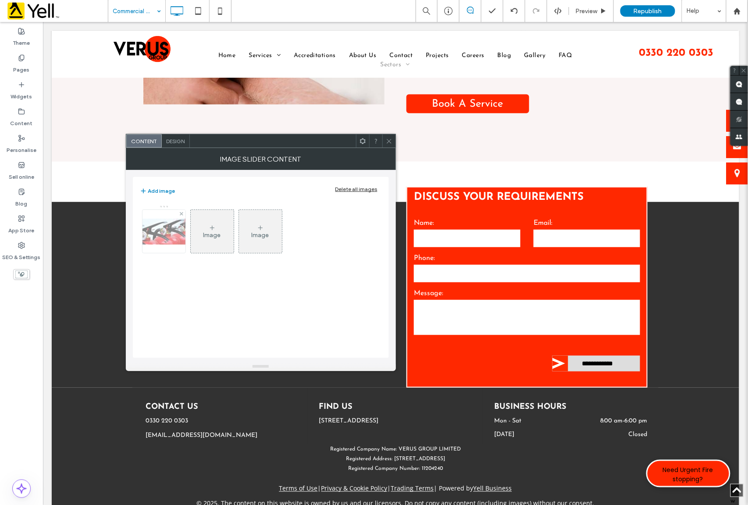
click at [172, 234] on img at bounding box center [164, 231] width 70 height 26
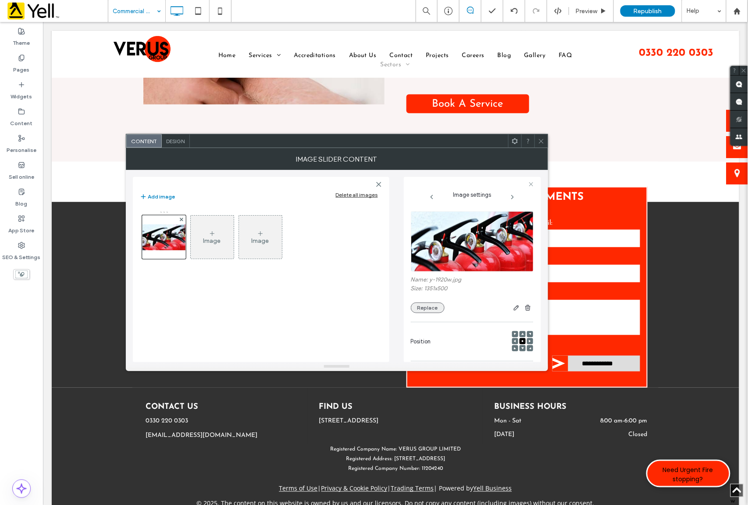
click at [430, 311] on button "Replace" at bounding box center [428, 307] width 34 height 11
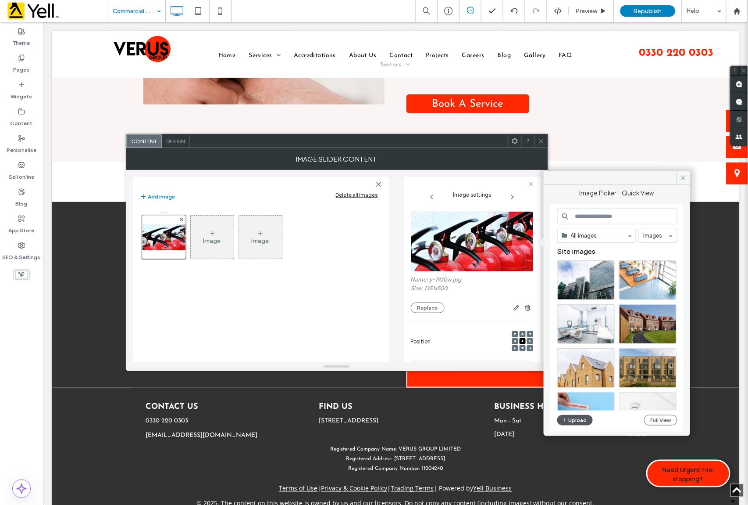
click at [577, 422] on button "Upload" at bounding box center [576, 420] width 36 height 11
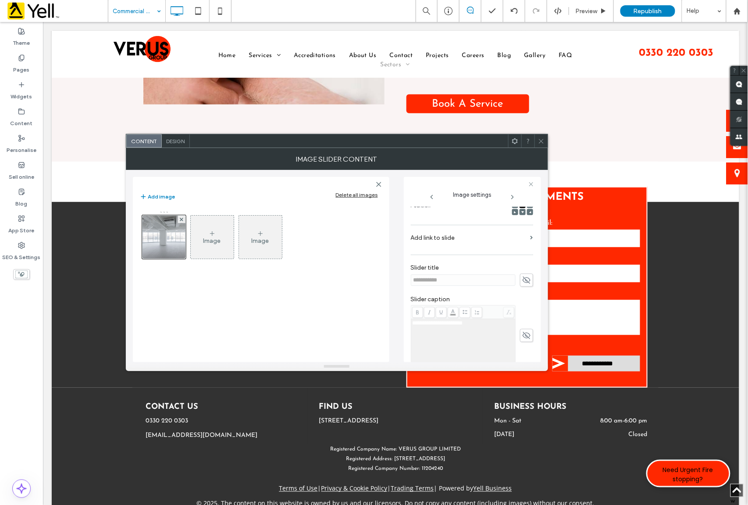
scroll to position [175, 0]
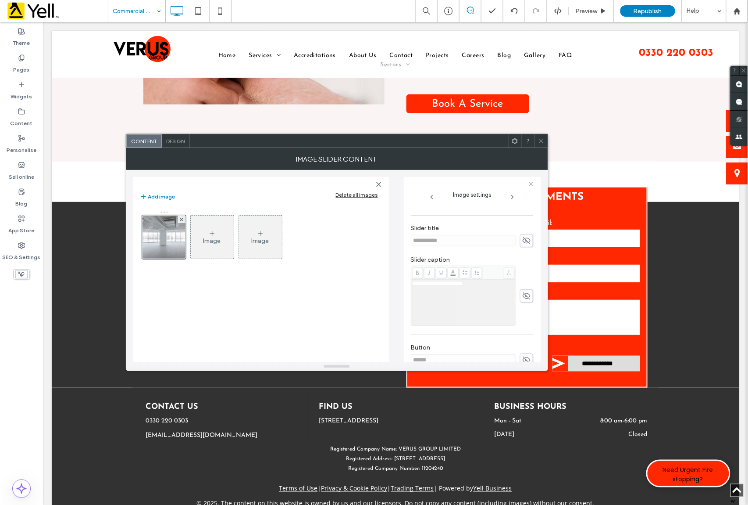
click at [523, 245] on icon at bounding box center [527, 241] width 9 height 10
drag, startPoint x: 440, startPoint y: 247, endPoint x: 321, endPoint y: 229, distance: 120.7
click at [325, 229] on div "**********" at bounding box center [337, 266] width 408 height 192
click at [525, 245] on icon at bounding box center [527, 241] width 9 height 10
click at [523, 299] on use at bounding box center [527, 295] width 8 height 7
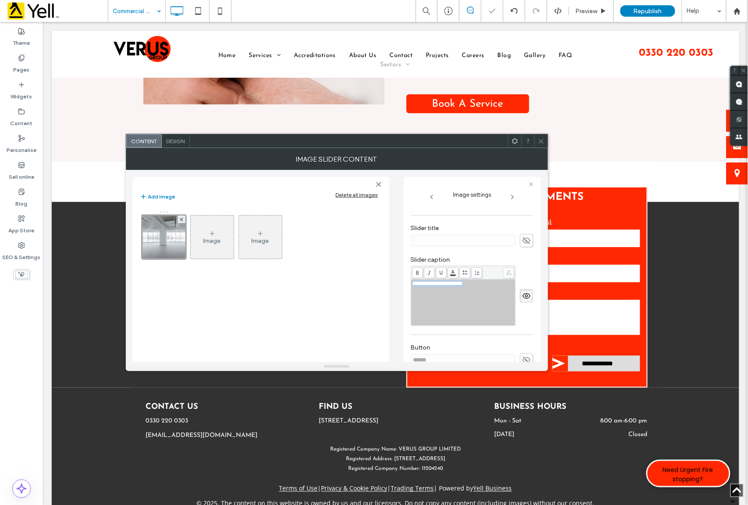
drag, startPoint x: 484, startPoint y: 293, endPoint x: 337, endPoint y: 297, distance: 147.0
click at [321, 286] on div "**********" at bounding box center [337, 266] width 408 height 192
click at [525, 301] on icon at bounding box center [527, 296] width 9 height 10
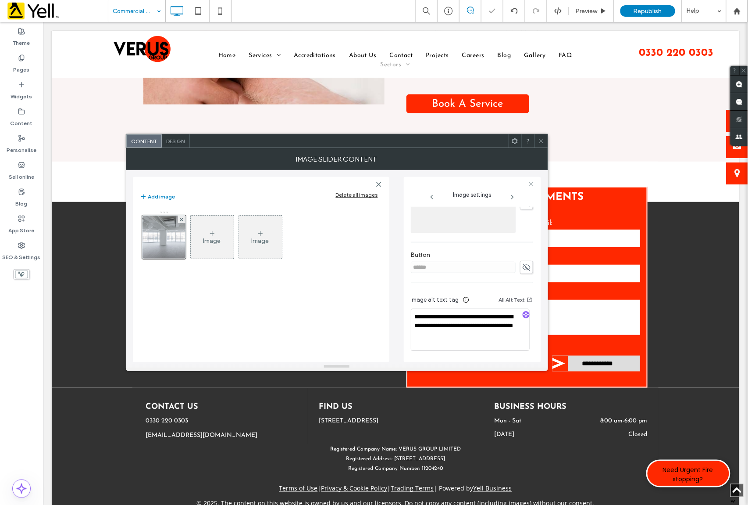
scroll to position [276, 0]
click at [523, 262] on icon at bounding box center [527, 267] width 9 height 10
drag, startPoint x: 443, startPoint y: 262, endPoint x: 367, endPoint y: 262, distance: 75.9
click at [367, 262] on div "**********" at bounding box center [337, 266] width 408 height 192
click at [523, 264] on icon at bounding box center [527, 267] width 9 height 10
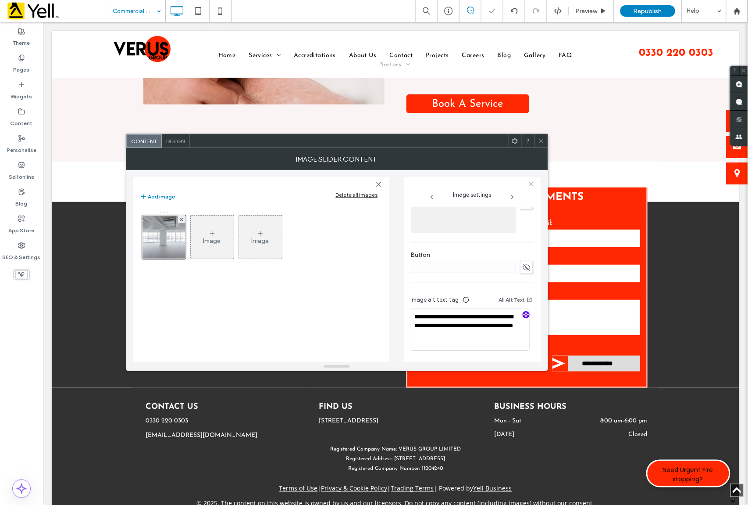
click at [523, 316] on icon "button" at bounding box center [526, 314] width 6 height 6
type textarea "**********"
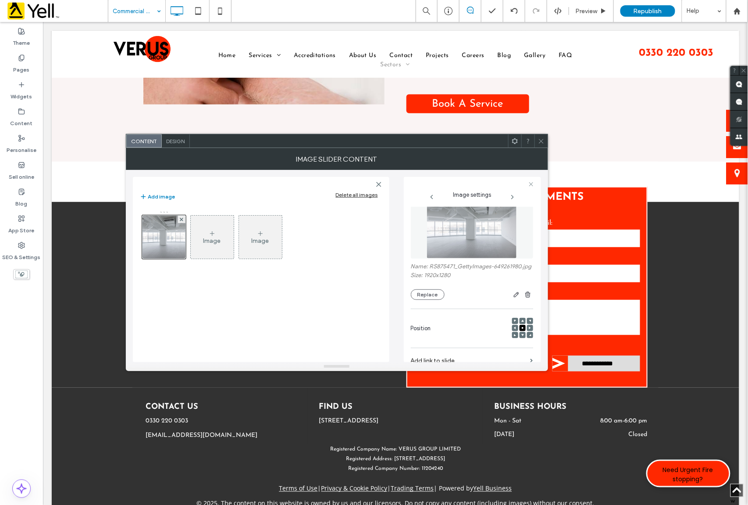
scroll to position [0, 0]
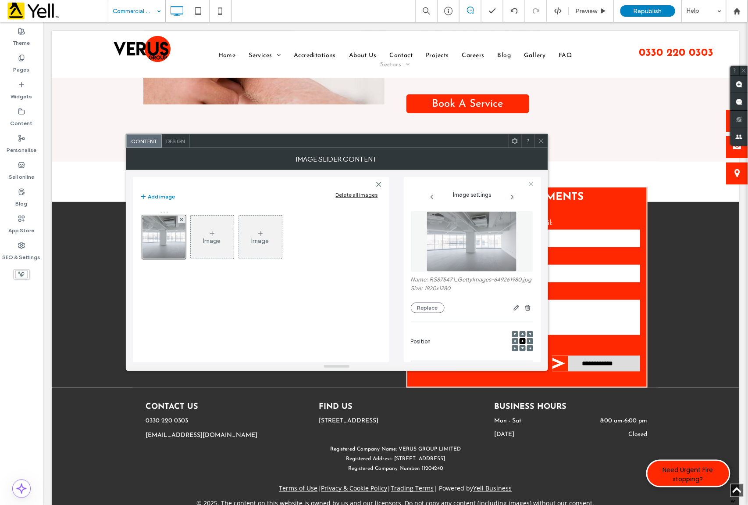
click at [540, 140] on use at bounding box center [541, 141] width 4 height 4
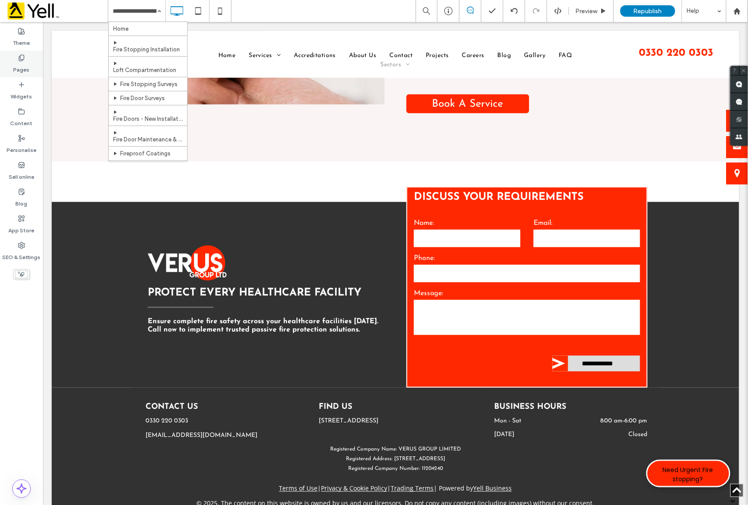
click at [24, 68] on label "Pages" at bounding box center [22, 67] width 16 height 12
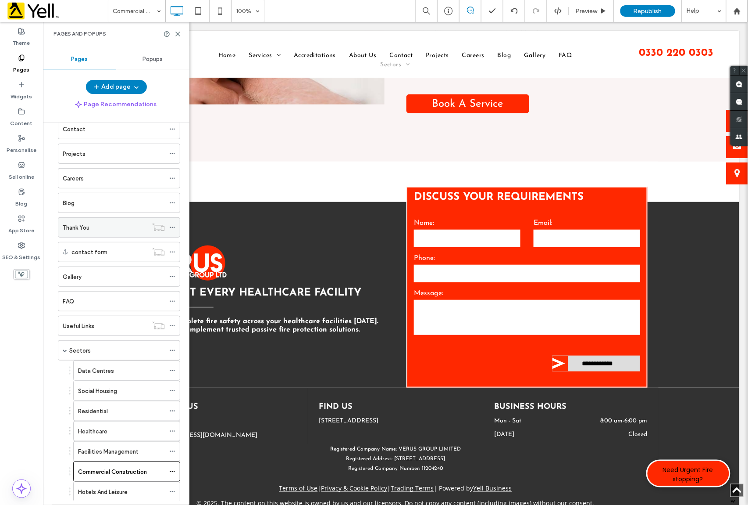
scroll to position [167, 0]
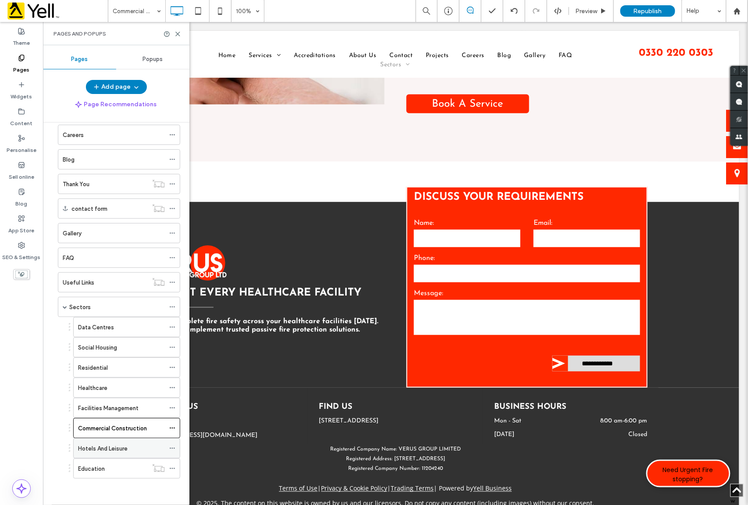
click at [117, 450] on label "Hotels And Leisure" at bounding box center [103, 447] width 50 height 15
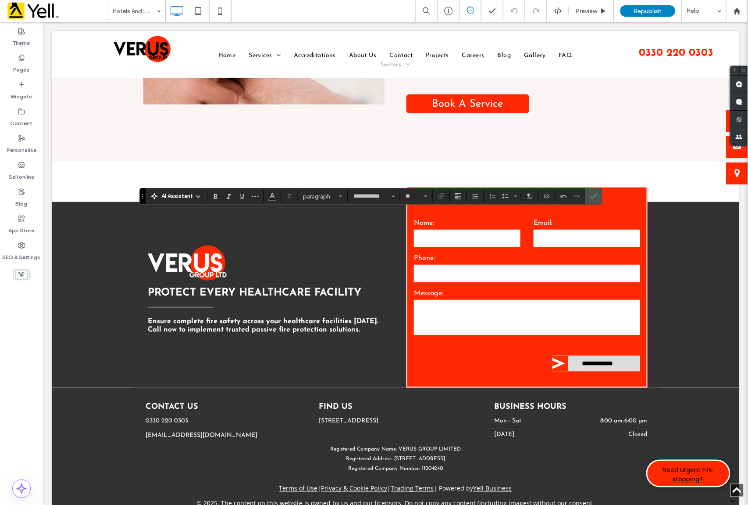
type input "**"
click at [273, 193] on use "Colour" at bounding box center [272, 195] width 5 height 5
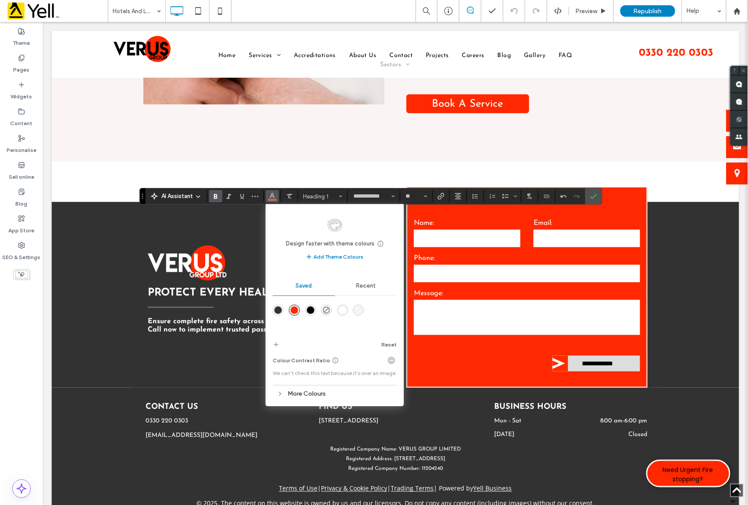
click at [343, 311] on div "rgba(255,255,255,1)" at bounding box center [342, 309] width 7 height 7
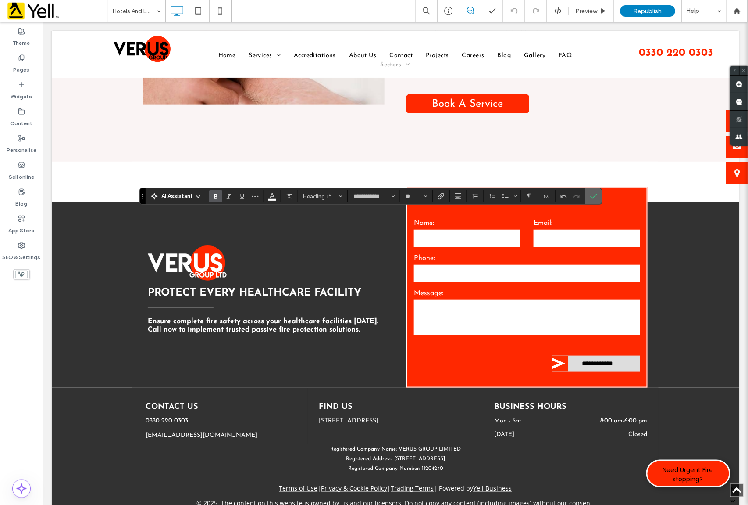
click at [595, 195] on icon "Confirm" at bounding box center [594, 196] width 7 height 7
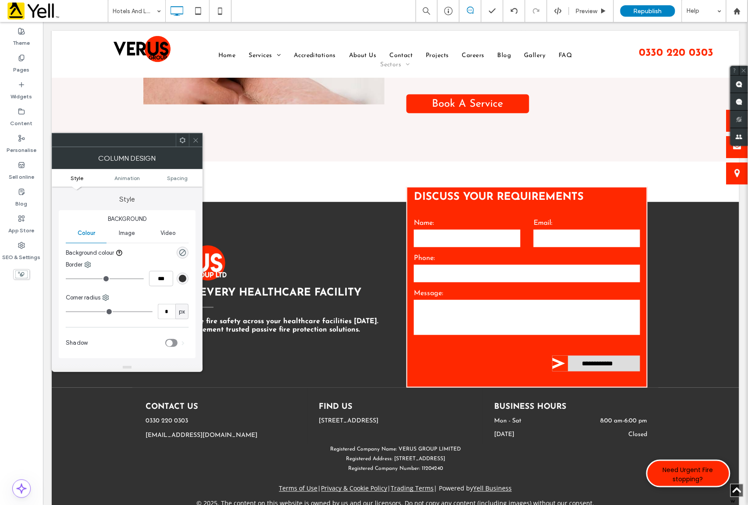
click at [196, 142] on icon at bounding box center [196, 140] width 7 height 7
